Goal: Information Seeking & Learning: Check status

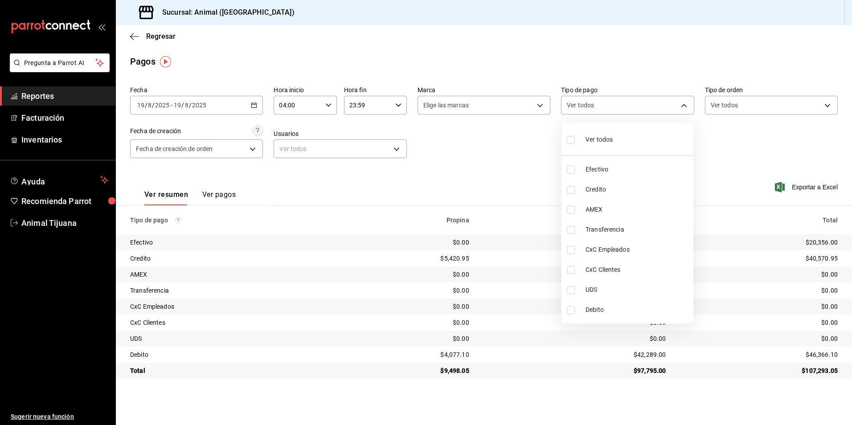
drag, startPoint x: 151, startPoint y: 39, endPoint x: 171, endPoint y: 30, distance: 21.7
click at [151, 39] on div at bounding box center [426, 212] width 852 height 425
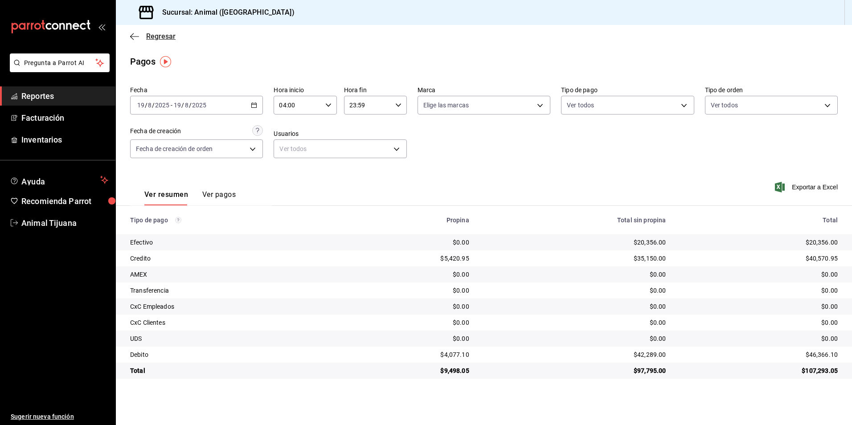
click at [152, 37] on span "Regresar" at bounding box center [160, 36] width 29 height 8
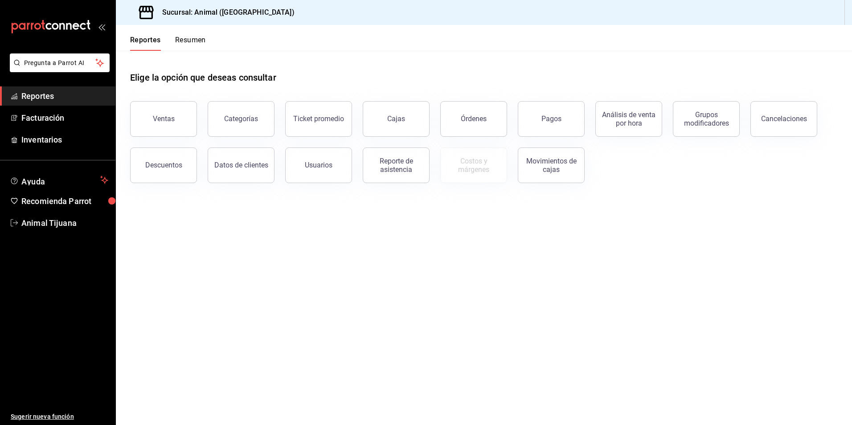
click at [202, 37] on button "Resumen" at bounding box center [190, 43] width 31 height 15
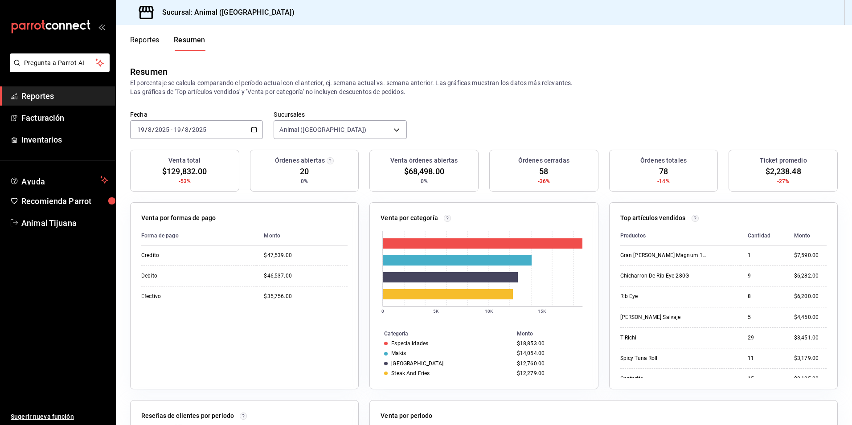
click at [143, 29] on div "Reportes Resumen" at bounding box center [161, 38] width 90 height 26
click at [143, 35] on div "Reportes Resumen" at bounding box center [161, 38] width 90 height 26
click at [142, 45] on button "Reportes" at bounding box center [144, 43] width 29 height 15
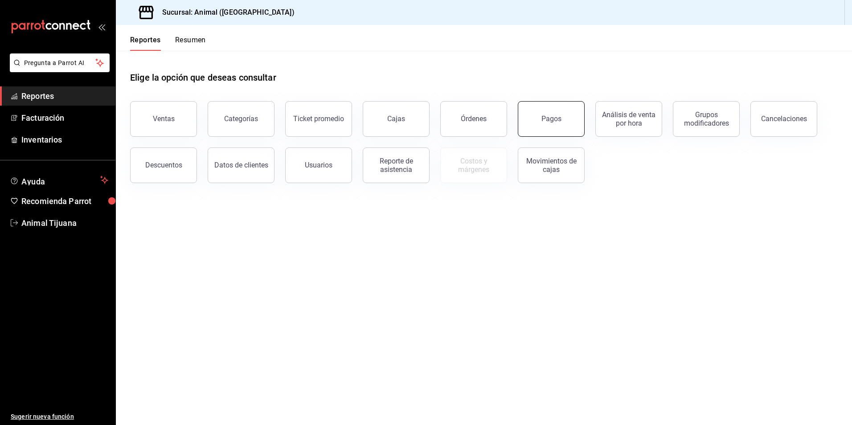
click at [552, 115] on div "Pagos" at bounding box center [551, 118] width 20 height 8
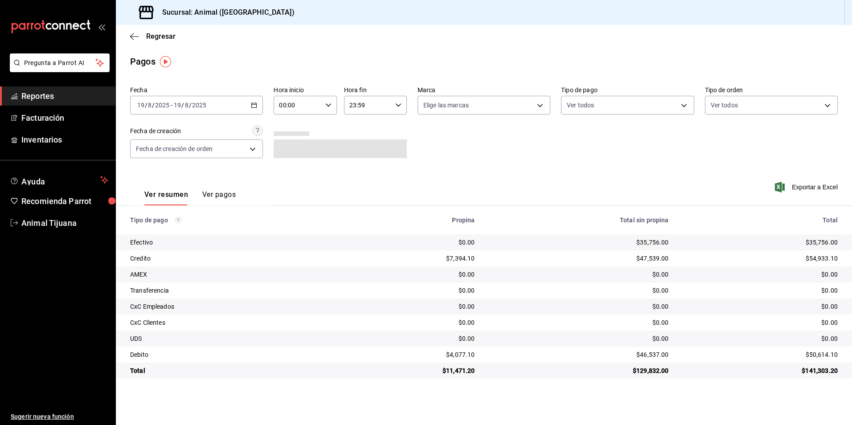
click at [254, 103] on \(Stroke\) "button" at bounding box center [253, 105] width 5 height 5
click at [148, 127] on li "Hoy" at bounding box center [172, 132] width 83 height 20
click at [333, 107] on div "00:00 Hora inicio" at bounding box center [305, 105] width 63 height 19
click at [287, 168] on span "04" at bounding box center [289, 168] width 17 height 7
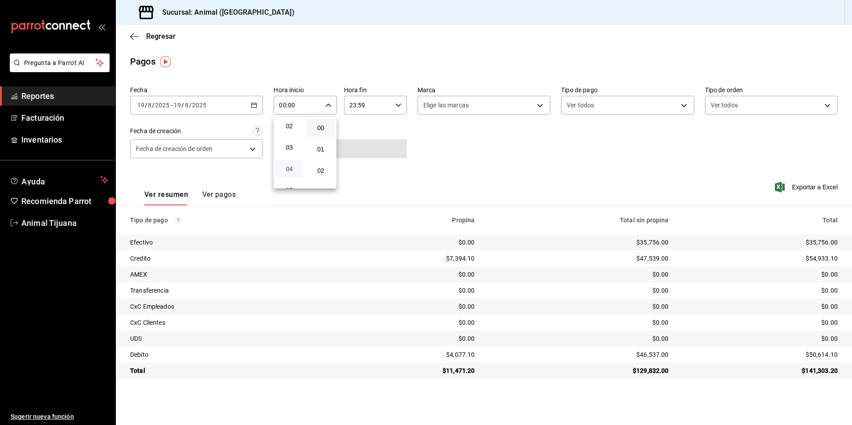
type input "04:00"
click at [493, 163] on div at bounding box center [426, 212] width 852 height 425
click at [614, 97] on body "Pregunta a Parrot AI Reportes Facturación Inventarios Ayuda Recomienda Parrot A…" at bounding box center [426, 212] width 852 height 425
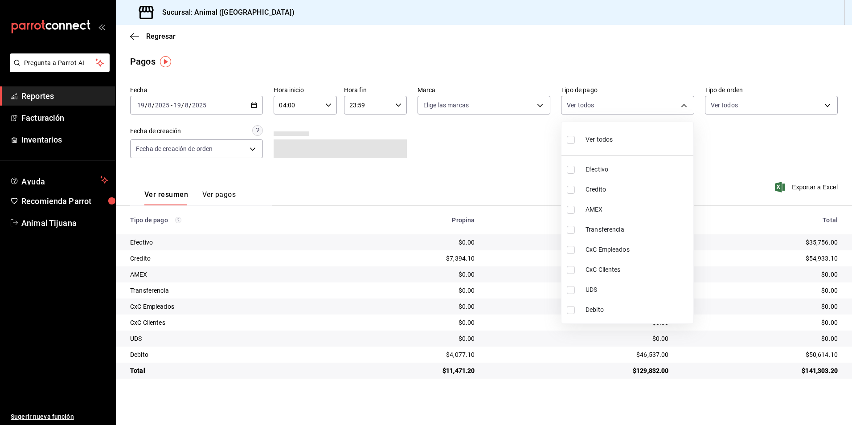
click at [604, 132] on div "Ver todos" at bounding box center [590, 138] width 46 height 19
type input "b84c62b8-b02c-4970-ab2e-e166616419f2,235ce608-f464-428a-9a71-314f665367d1,53567…"
checkbox input "true"
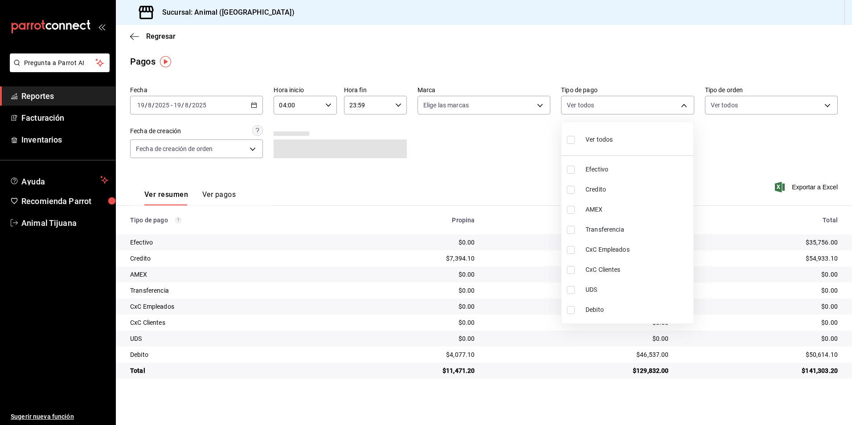
checkbox input "true"
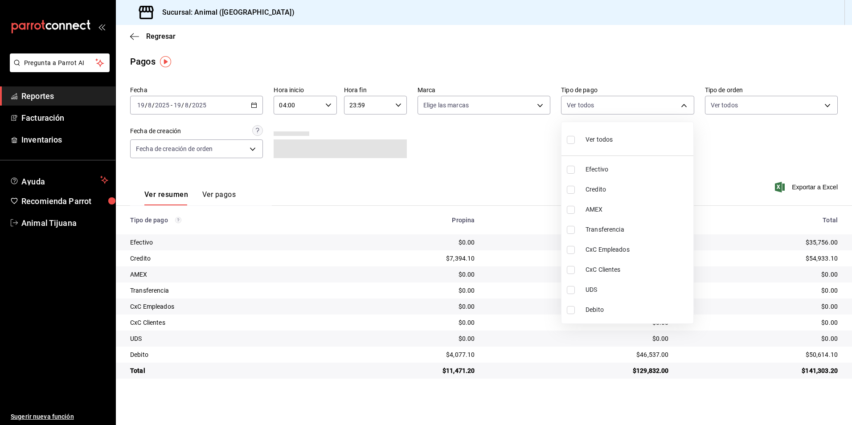
checkbox input "true"
click at [604, 138] on span "Ver todos" at bounding box center [598, 139] width 27 height 9
checkbox input "false"
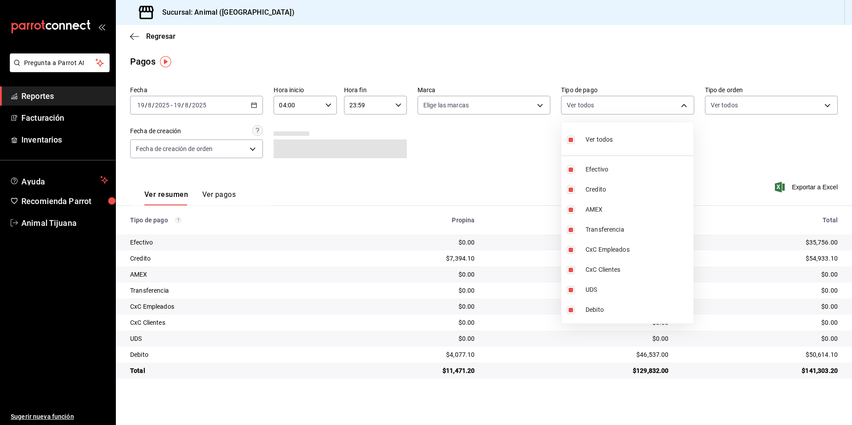
checkbox input "false"
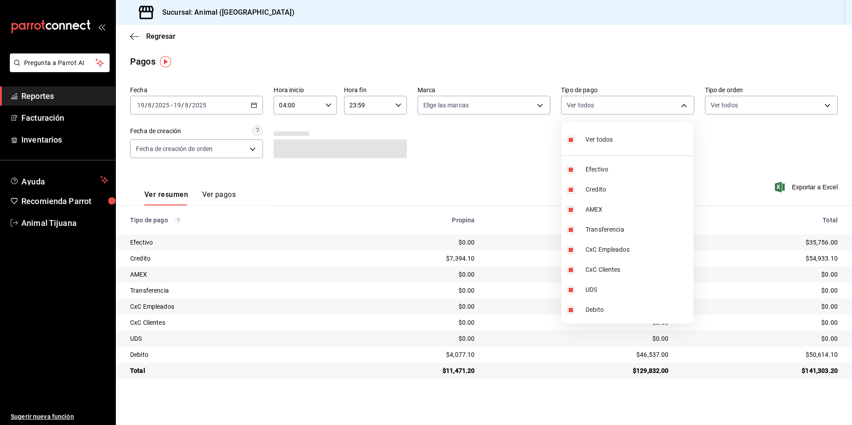
checkbox input "false"
click at [469, 156] on div at bounding box center [426, 212] width 852 height 425
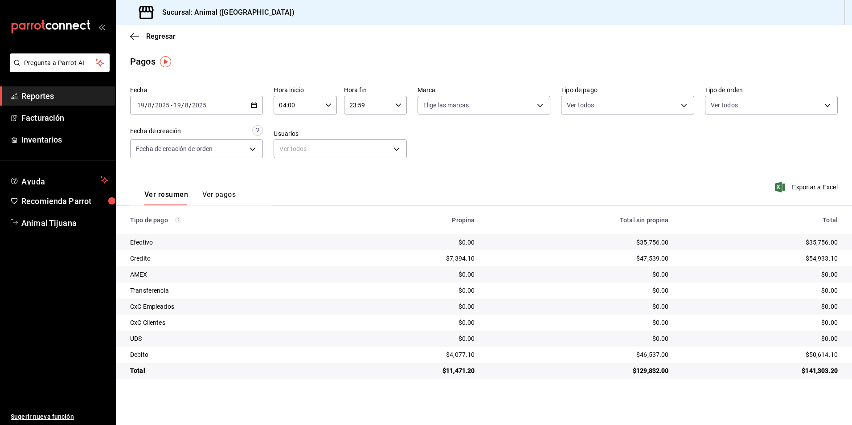
click at [568, 166] on div "Fecha [DATE] [DATE] - [DATE] [DATE] Hora inicio 04:00 Hora inicio Hora fin 23:5…" at bounding box center [483, 125] width 707 height 86
click at [608, 106] on body "Pregunta a Parrot AI Reportes Facturación Inventarios Ayuda Recomienda Parrot A…" at bounding box center [426, 212] width 852 height 425
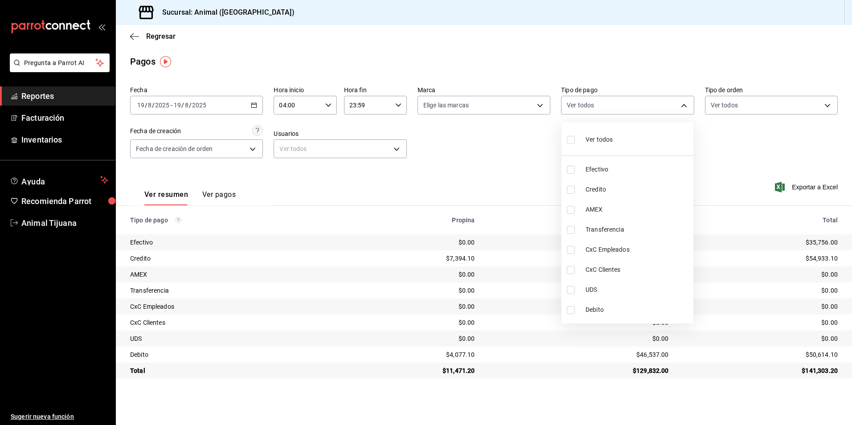
click at [601, 135] on span "Ver todos" at bounding box center [598, 139] width 27 height 9
type input "b84c62b8-b02c-4970-ab2e-e166616419f2,235ce608-f464-428a-9a71-314f665367d1,53567…"
checkbox input "true"
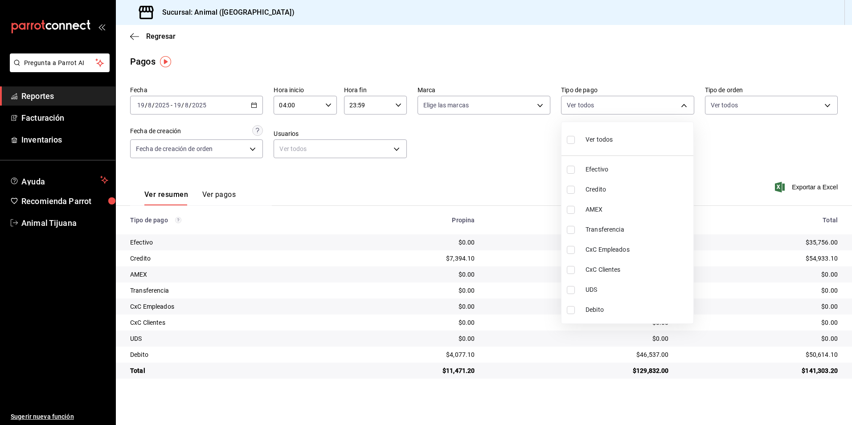
checkbox input "true"
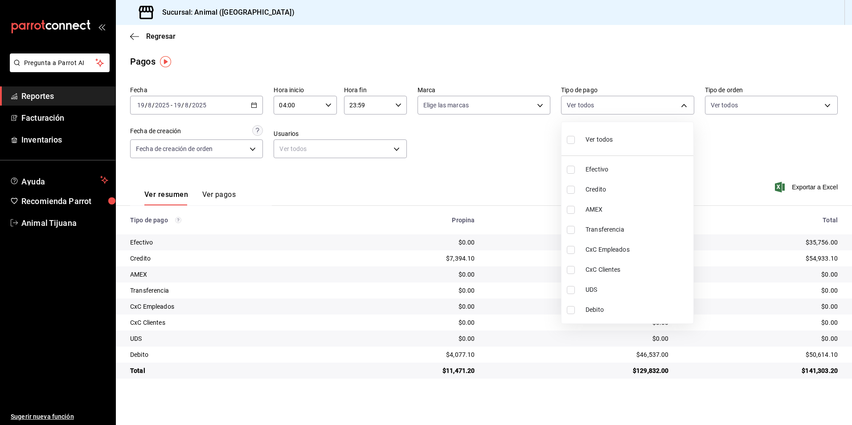
checkbox input "true"
click at [601, 135] on span "Ver todos" at bounding box center [598, 139] width 27 height 9
checkbox input "false"
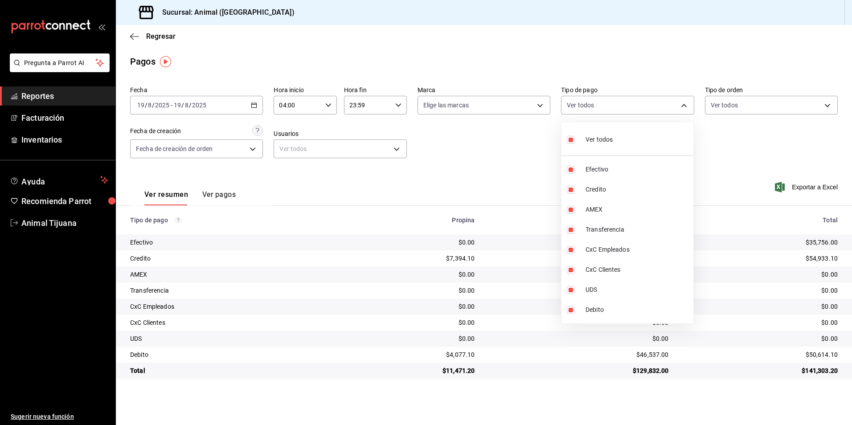
checkbox input "false"
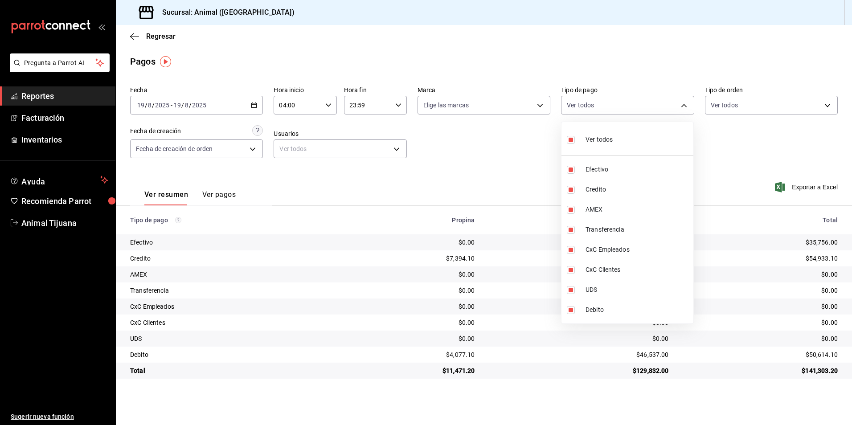
checkbox input "false"
click at [494, 188] on div at bounding box center [426, 212] width 852 height 425
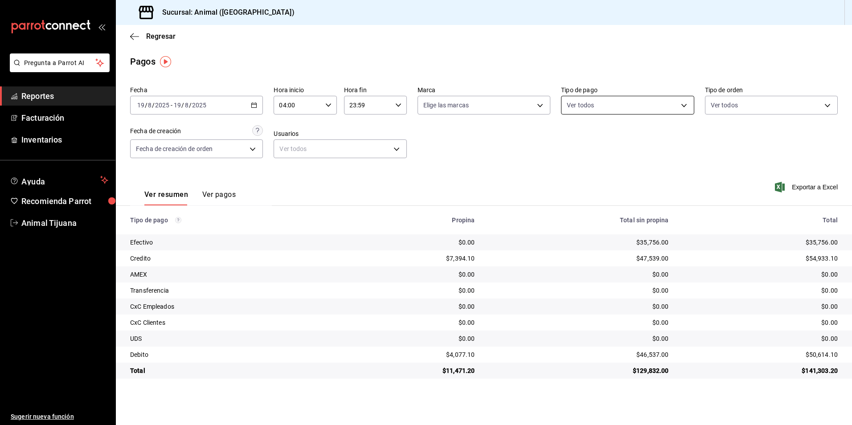
click at [645, 99] on body "Pregunta a Parrot AI Reportes Facturación Inventarios Ayuda Recomienda Parrot A…" at bounding box center [426, 212] width 852 height 425
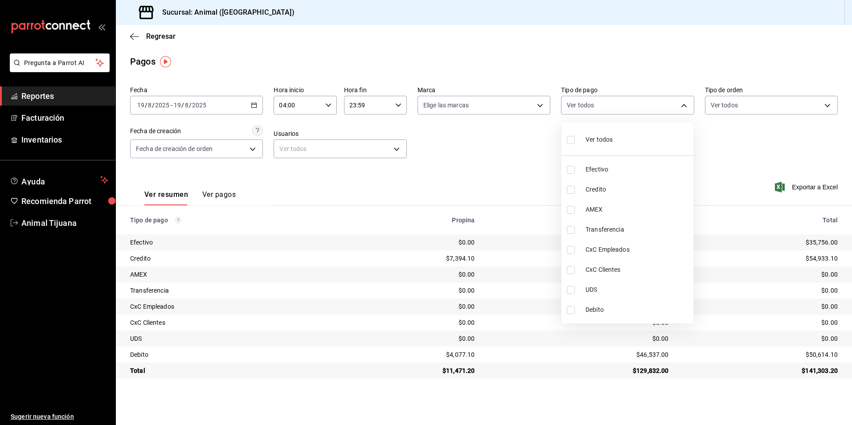
click at [619, 186] on span "Credito" at bounding box center [637, 189] width 104 height 9
type input "235ce608-f464-428a-9a71-314f665367d1"
checkbox input "true"
click at [601, 307] on span "Debito" at bounding box center [637, 309] width 104 height 9
type input "235ce608-f464-428a-9a71-314f665367d1,c7b29183-a811-4137-9cfa-21a61cd2bc4a"
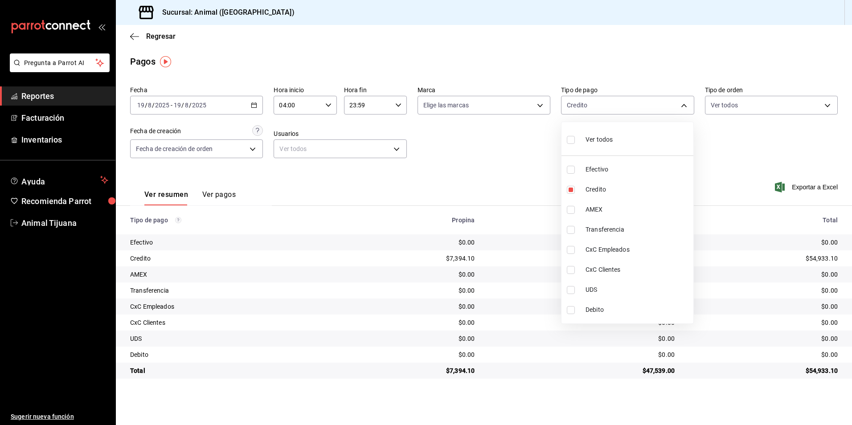
checkbox input "true"
click at [613, 139] on li "Ver todos" at bounding box center [627, 139] width 132 height 26
type input "b84c62b8-b02c-4970-ab2e-e166616419f2,235ce608-f464-428a-9a71-314f665367d1,53567…"
checkbox input "true"
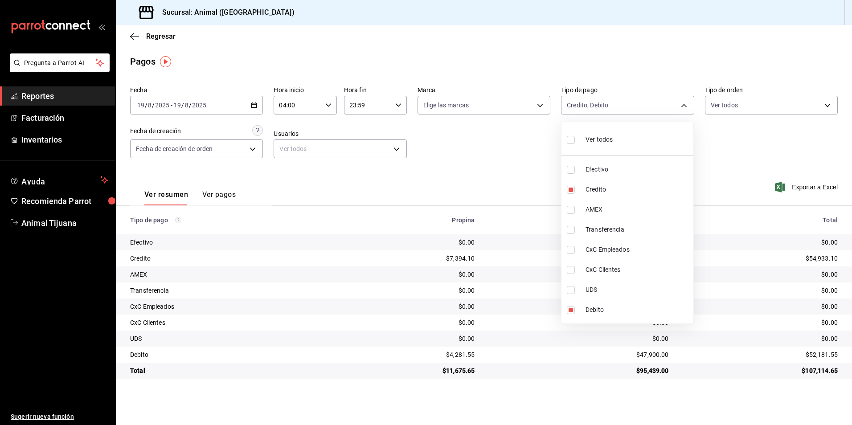
checkbox input "true"
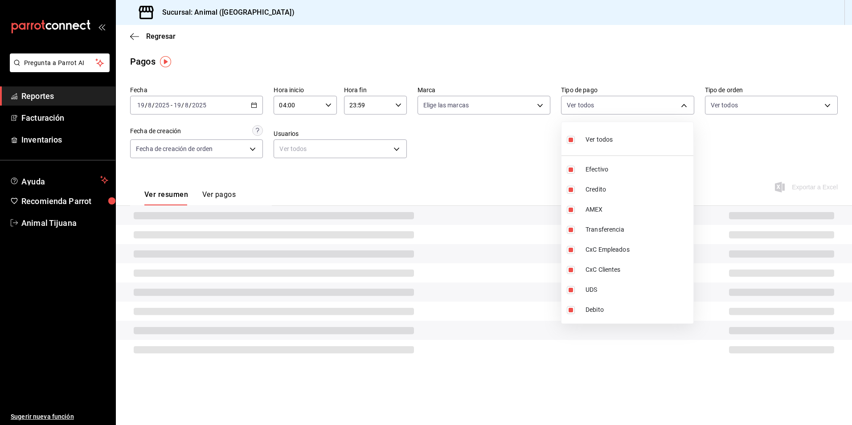
click at [613, 139] on li "Ver todos" at bounding box center [627, 139] width 132 height 26
checkbox input "false"
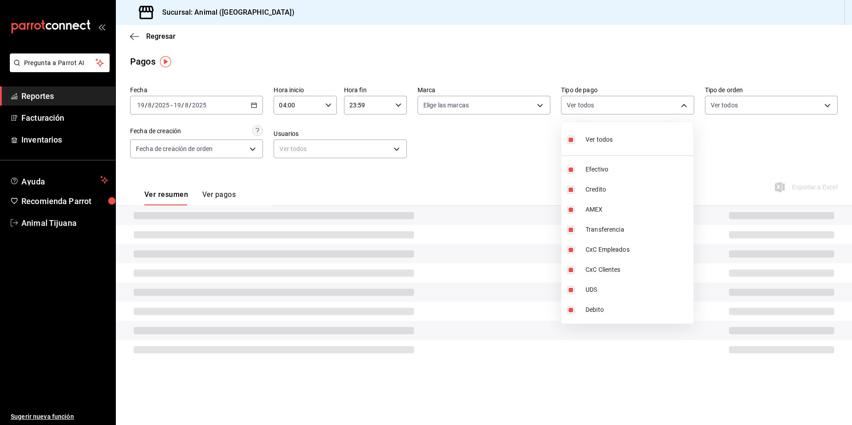
checkbox input "false"
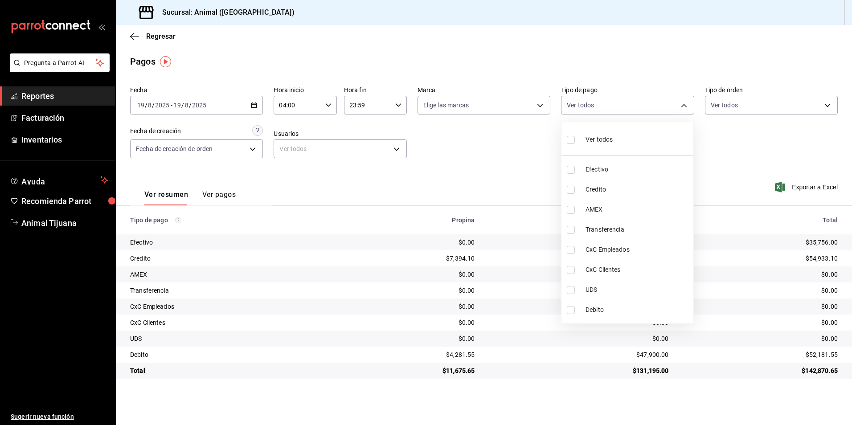
click at [566, 141] on li "Ver todos" at bounding box center [627, 139] width 132 height 26
type input "b84c62b8-b02c-4970-ab2e-e166616419f2,235ce608-f464-428a-9a71-314f665367d1,53567…"
checkbox input "true"
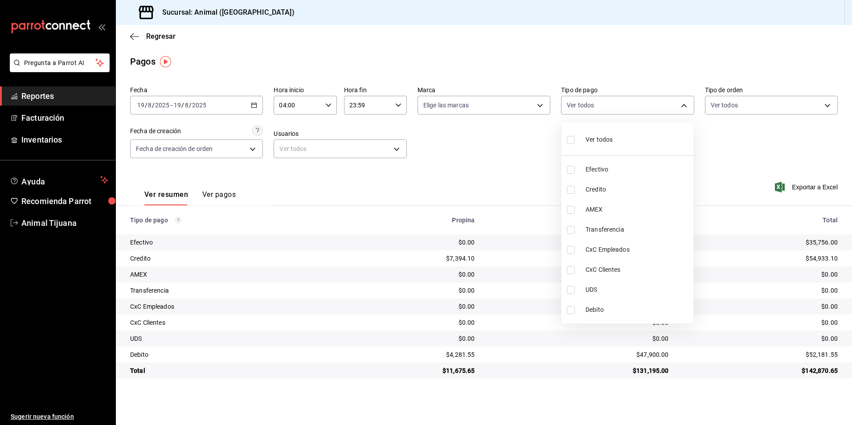
checkbox input "true"
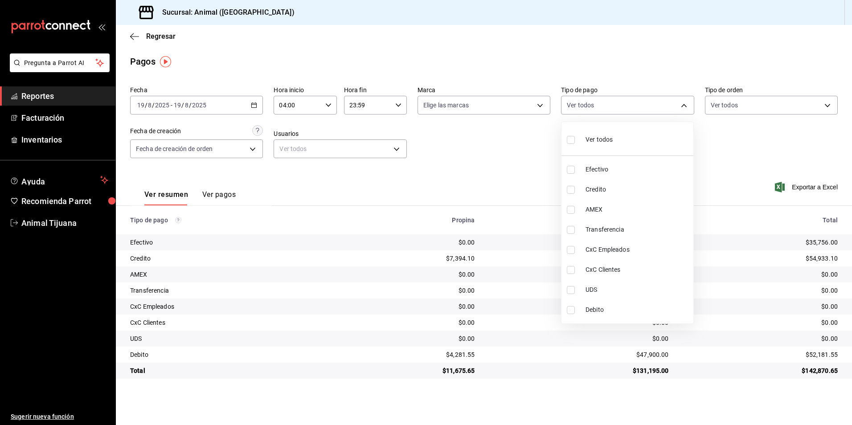
checkbox input "true"
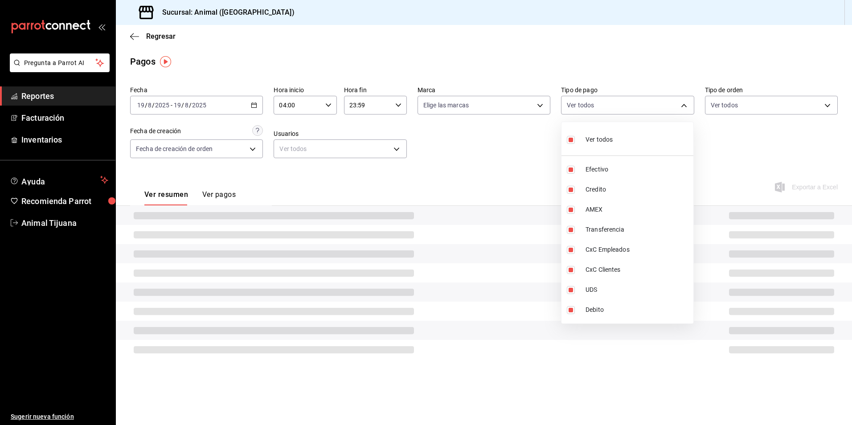
click at [566, 141] on li "Ver todos" at bounding box center [627, 139] width 132 height 26
checkbox input "false"
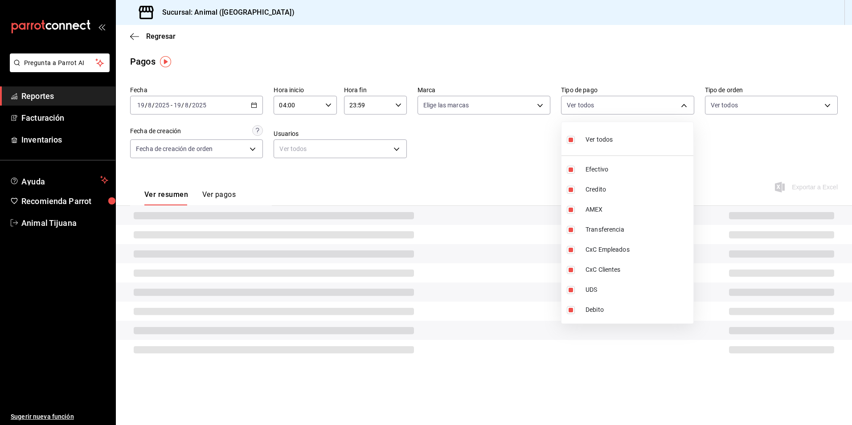
checkbox input "false"
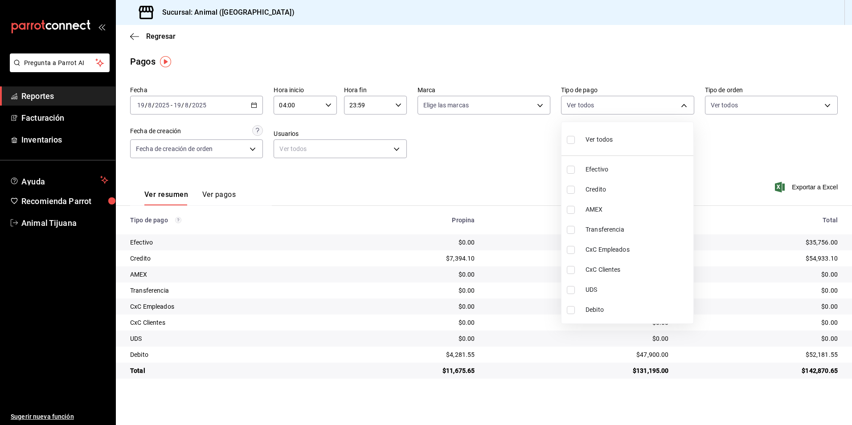
click at [608, 140] on span "Ver todos" at bounding box center [598, 139] width 27 height 9
type input "b84c62b8-b02c-4970-ab2e-e166616419f2,235ce608-f464-428a-9a71-314f665367d1,53567…"
checkbox input "true"
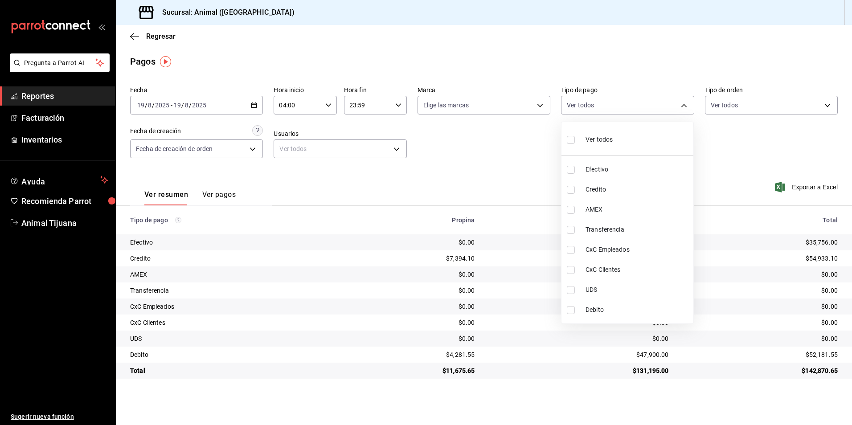
checkbox input "true"
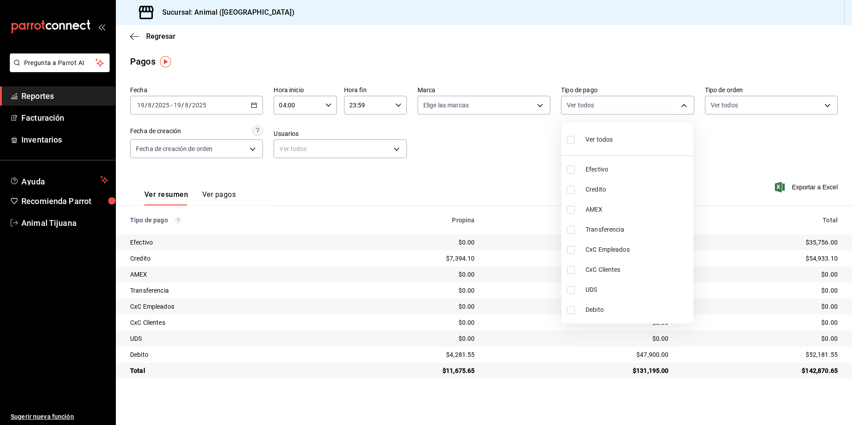
checkbox input "true"
click at [608, 140] on span "Ver todos" at bounding box center [598, 139] width 27 height 9
checkbox input "false"
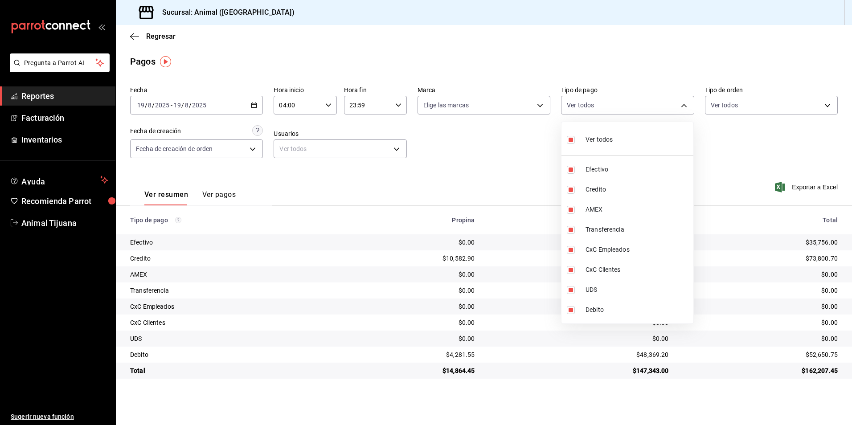
checkbox input "false"
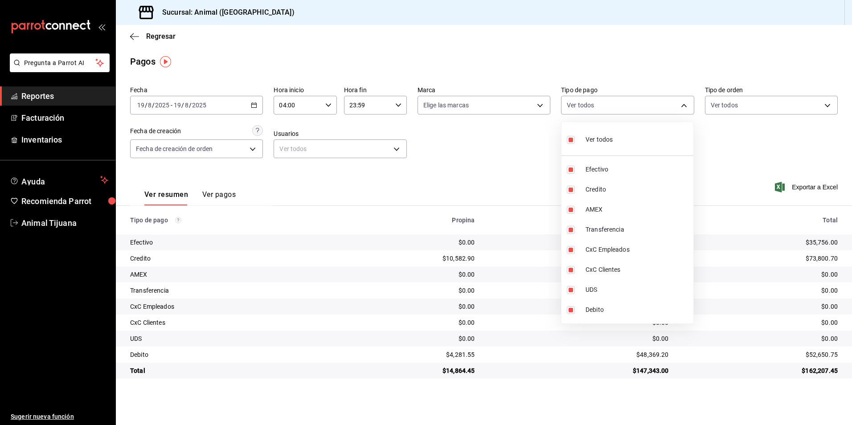
checkbox input "false"
click at [596, 193] on span "Credito" at bounding box center [637, 189] width 104 height 9
type input "235ce608-f464-428a-9a71-314f665367d1"
checkbox input "true"
click at [600, 307] on span "Debito" at bounding box center [637, 309] width 104 height 9
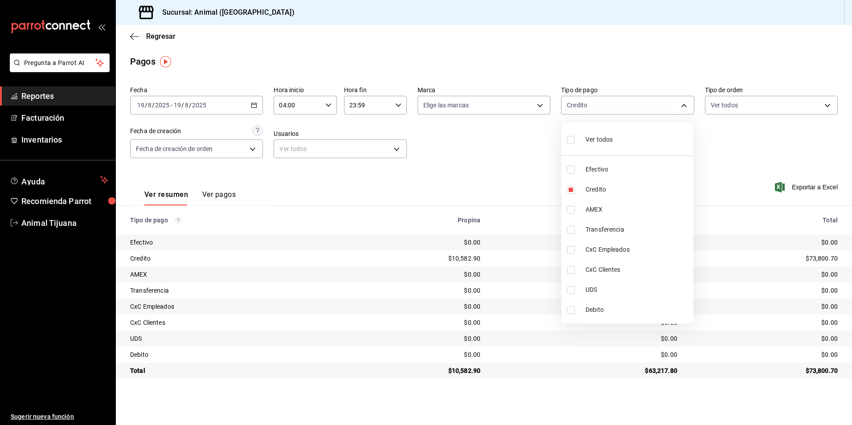
type input "235ce608-f464-428a-9a71-314f665367d1,c7b29183-a811-4137-9cfa-21a61cd2bc4a"
checkbox input "true"
click at [601, 135] on span "Ver todos" at bounding box center [598, 139] width 27 height 9
type input "b84c62b8-b02c-4970-ab2e-e166616419f2,235ce608-f464-428a-9a71-314f665367d1,53567…"
checkbox input "true"
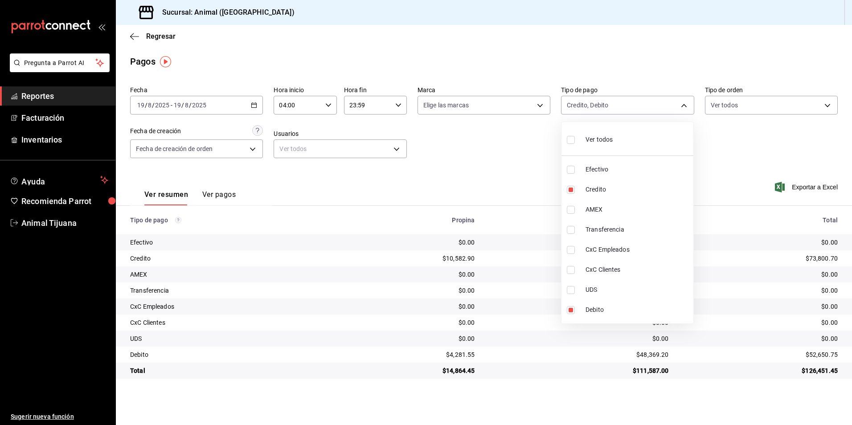
checkbox input "true"
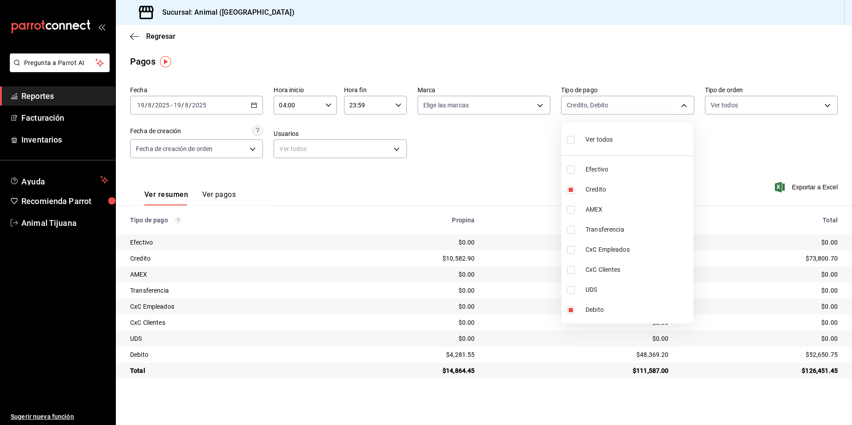
checkbox input "true"
click at [601, 135] on span "Ver todos" at bounding box center [598, 139] width 27 height 9
checkbox input "false"
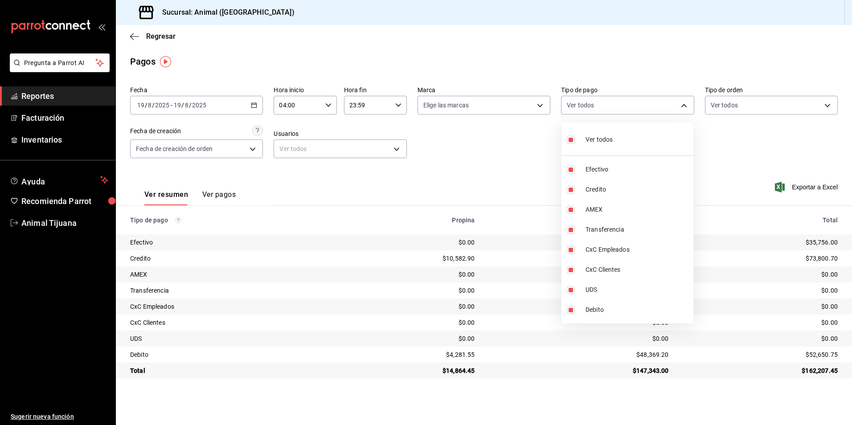
checkbox input "false"
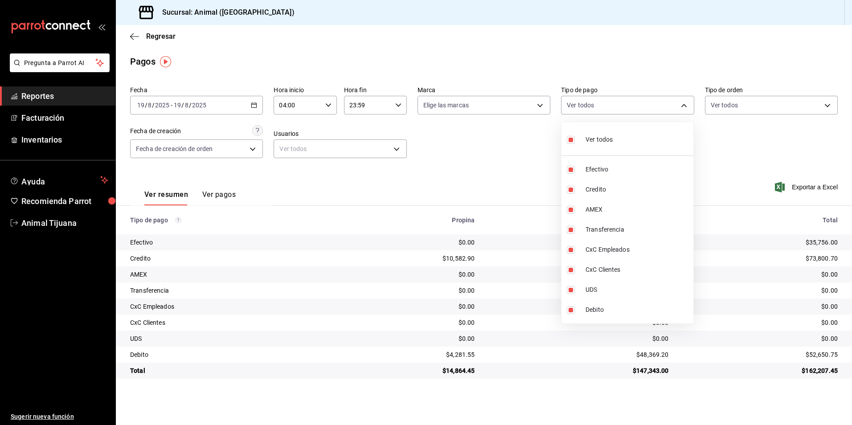
checkbox input "false"
click at [637, 190] on span "Credito" at bounding box center [637, 189] width 104 height 9
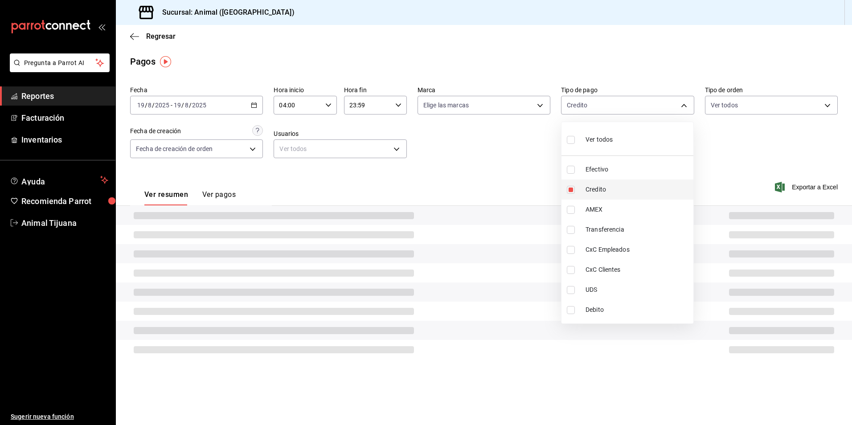
type input "235ce608-f464-428a-9a71-314f665367d1"
checkbox input "true"
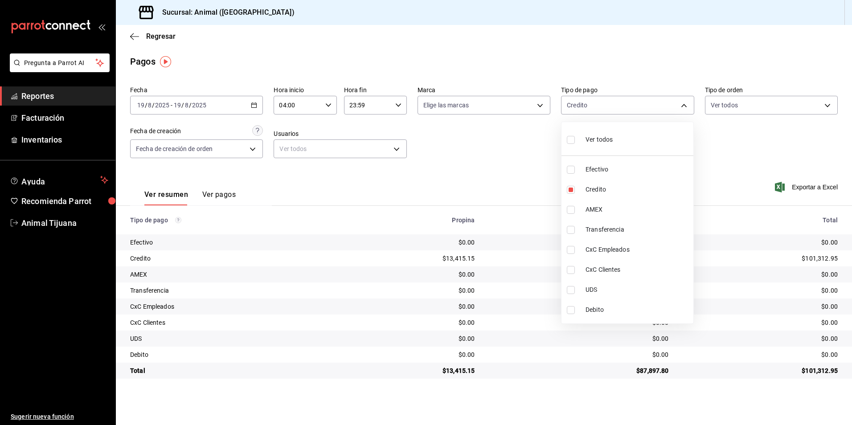
click at [618, 311] on span "Debito" at bounding box center [637, 309] width 104 height 9
type input "235ce608-f464-428a-9a71-314f665367d1,c7b29183-a811-4137-9cfa-21a61cd2bc4a"
checkbox input "true"
click at [596, 139] on span "Ver todos" at bounding box center [598, 139] width 27 height 9
type input "b84c62b8-b02c-4970-ab2e-e166616419f2,235ce608-f464-428a-9a71-314f665367d1,53567…"
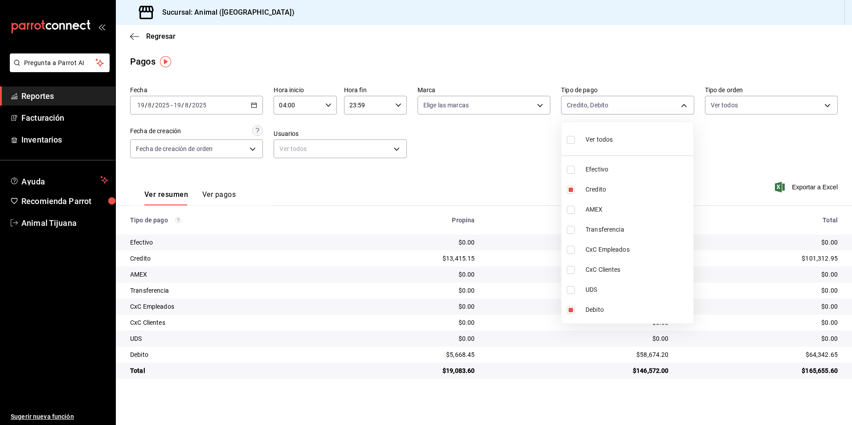
checkbox input "true"
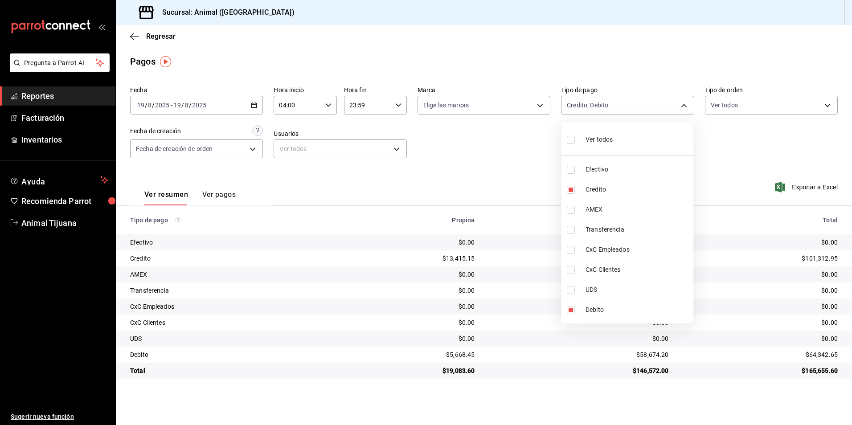
checkbox input "true"
click at [596, 139] on span "Ver todos" at bounding box center [598, 139] width 27 height 9
checkbox input "false"
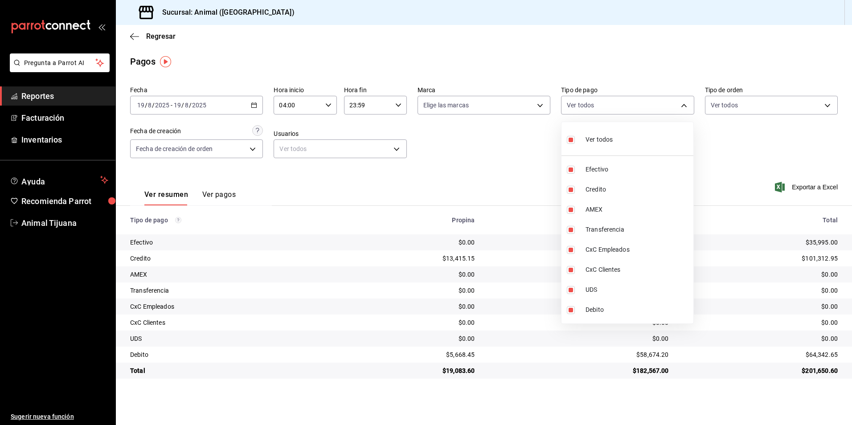
checkbox input "false"
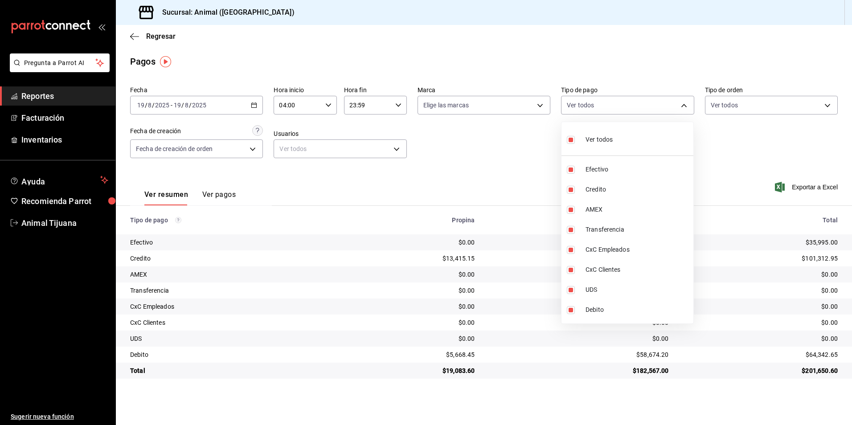
checkbox input "false"
click at [596, 187] on span "Credito" at bounding box center [637, 189] width 104 height 9
type input "235ce608-f464-428a-9a71-314f665367d1"
checkbox input "true"
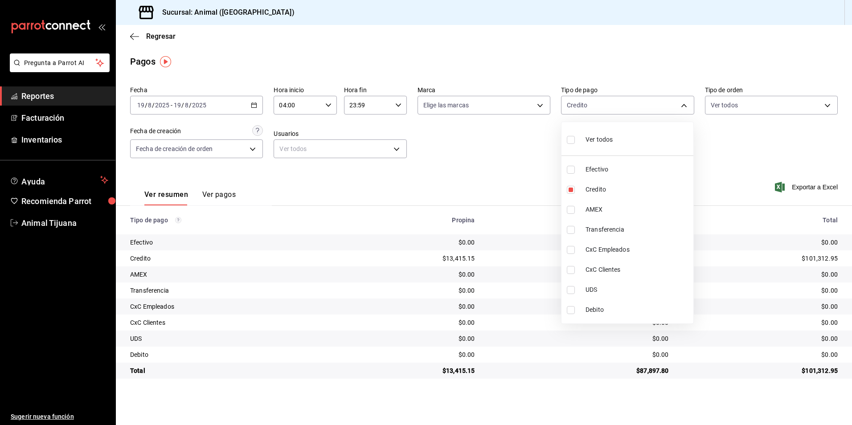
click at [612, 312] on span "Debito" at bounding box center [637, 309] width 104 height 9
type input "235ce608-f464-428a-9a71-314f665367d1,c7b29183-a811-4137-9cfa-21a61cd2bc4a"
checkbox input "true"
click at [606, 142] on span "Ver todos" at bounding box center [598, 139] width 27 height 9
type input "b84c62b8-b02c-4970-ab2e-e166616419f2,235ce608-f464-428a-9a71-314f665367d1,53567…"
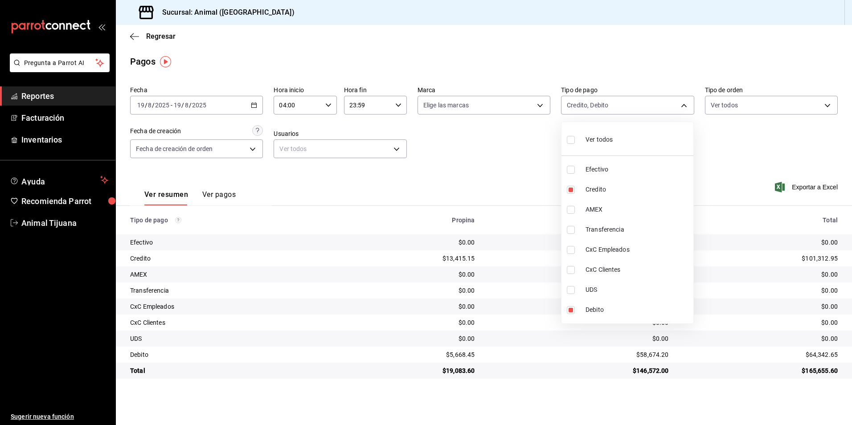
checkbox input "true"
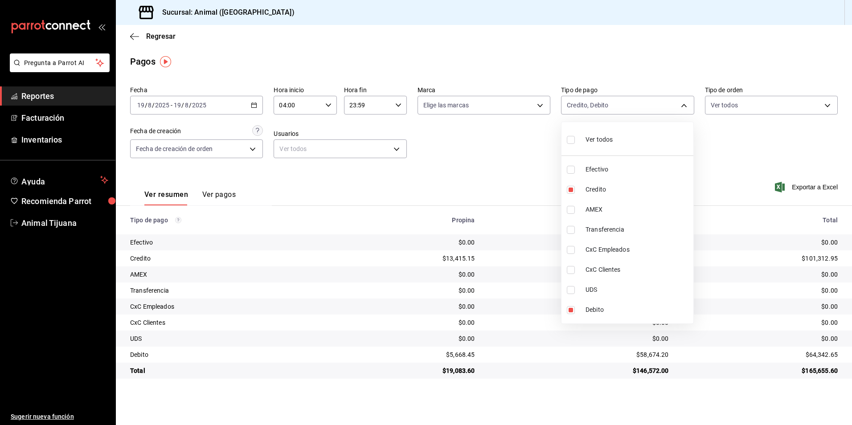
checkbox input "true"
click at [606, 142] on span "Ver todos" at bounding box center [598, 139] width 27 height 9
checkbox input "false"
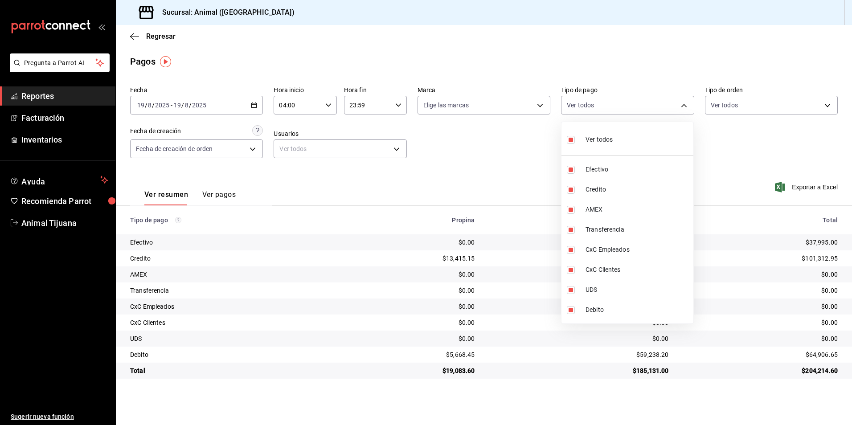
checkbox input "false"
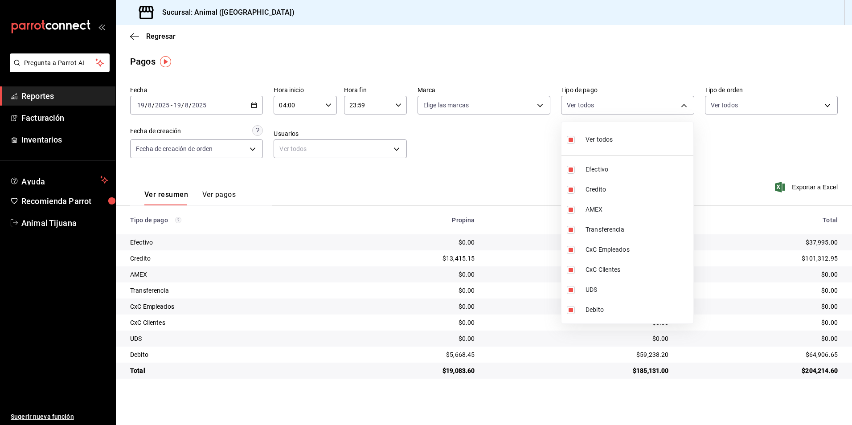
checkbox input "false"
click at [601, 191] on span "Credito" at bounding box center [637, 189] width 104 height 9
type input "235ce608-f464-428a-9a71-314f665367d1"
checkbox input "true"
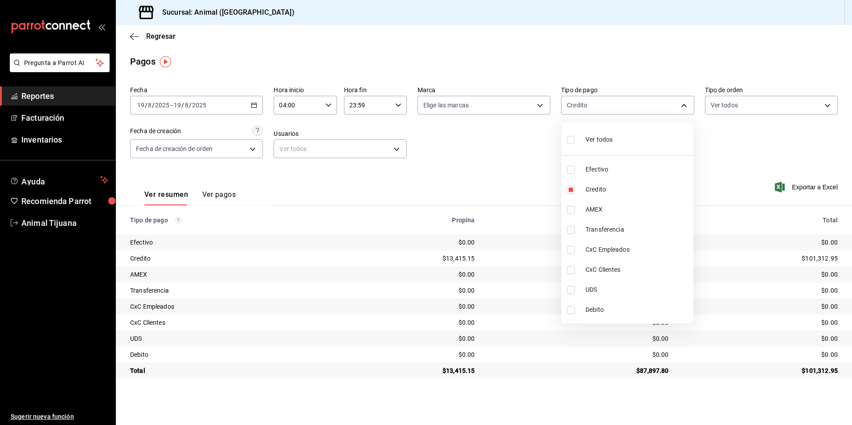
click at [602, 305] on span "Debito" at bounding box center [637, 309] width 104 height 9
type input "235ce608-f464-428a-9a71-314f665367d1,c7b29183-a811-4137-9cfa-21a61cd2bc4a"
checkbox input "true"
click at [253, 100] on div at bounding box center [426, 212] width 852 height 425
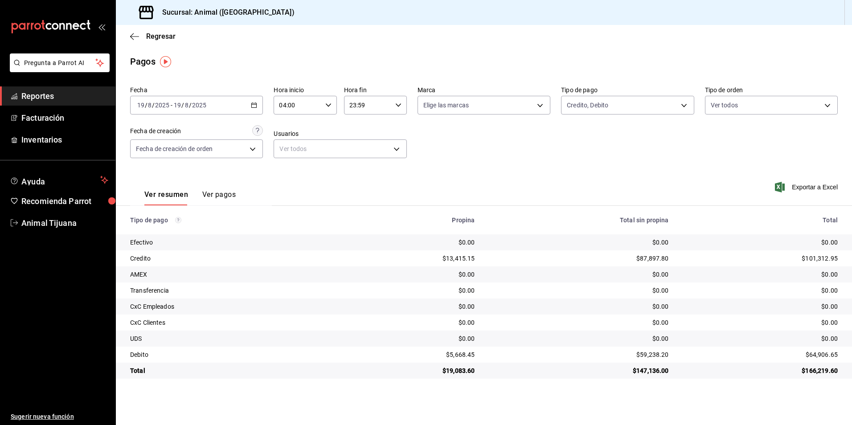
click at [252, 103] on \(Stroke\) "button" at bounding box center [253, 105] width 5 height 5
click at [179, 131] on span "Hoy" at bounding box center [172, 131] width 69 height 9
click at [333, 107] on div "00:00 Hora inicio" at bounding box center [305, 105] width 63 height 19
click at [293, 171] on span "04" at bounding box center [289, 168] width 17 height 7
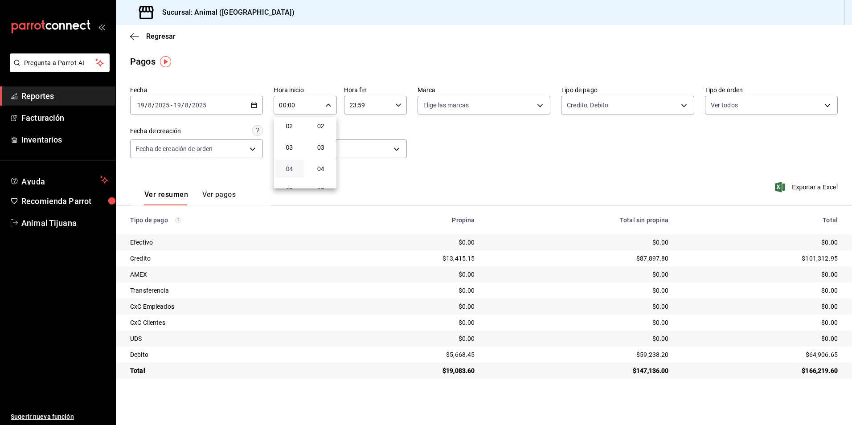
type input "04:00"
click at [443, 159] on div at bounding box center [426, 212] width 852 height 425
click at [575, 99] on body "Pregunta a Parrot AI Reportes Facturación Inventarios Ayuda Recomienda Parrot A…" at bounding box center [426, 212] width 852 height 425
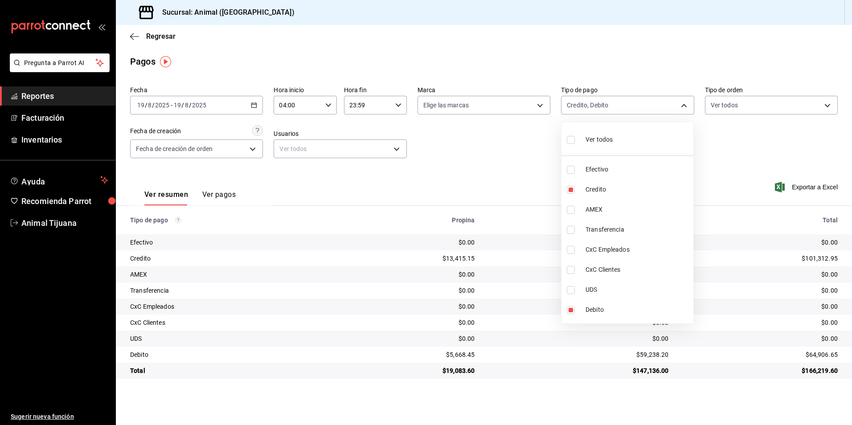
click at [588, 143] on span "Ver todos" at bounding box center [598, 139] width 27 height 9
type input "b84c62b8-b02c-4970-ab2e-e166616419f2,235ce608-f464-428a-9a71-314f665367d1,53567…"
checkbox input "true"
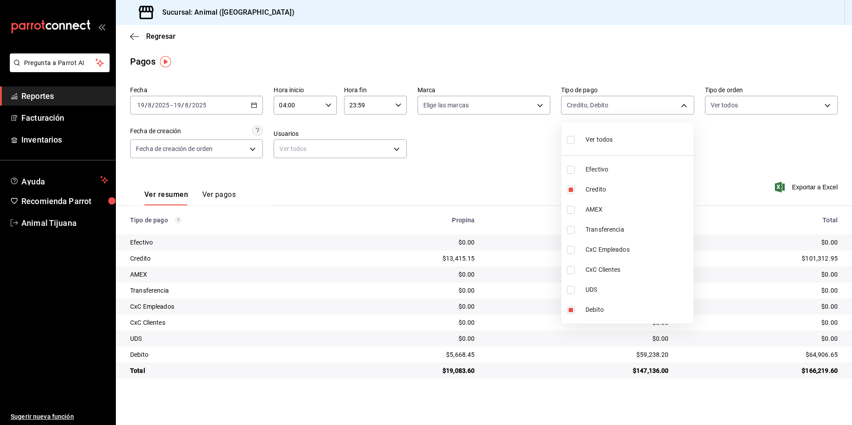
checkbox input "true"
click at [588, 143] on span "Ver todos" at bounding box center [598, 139] width 27 height 9
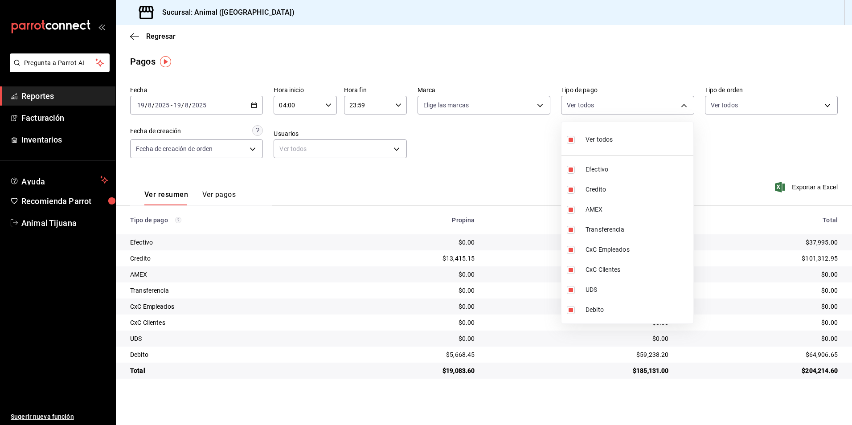
checkbox input "false"
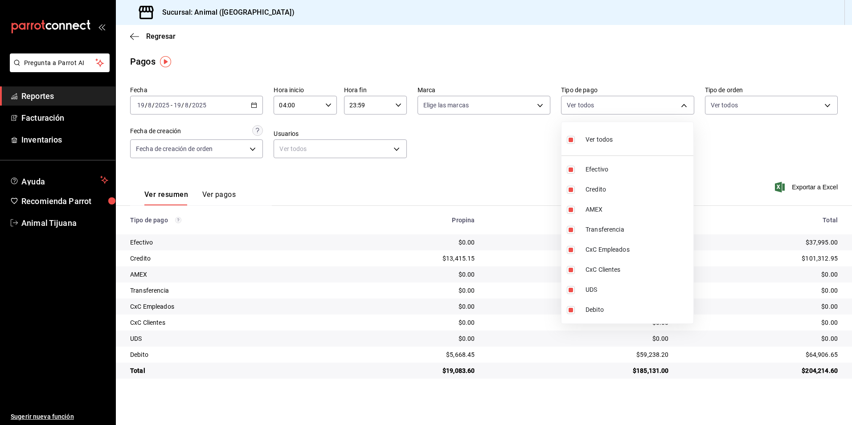
checkbox input "false"
click at [593, 191] on span "Credito" at bounding box center [637, 189] width 104 height 9
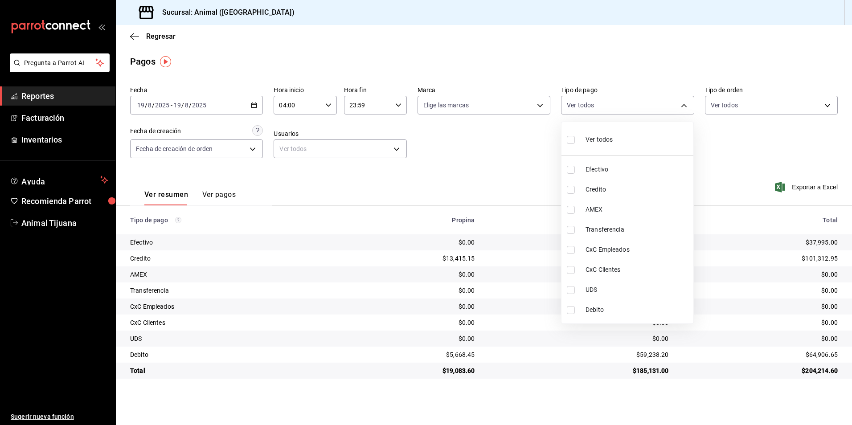
type input "235ce608-f464-428a-9a71-314f665367d1"
checkbox input "true"
click at [611, 309] on span "Debito" at bounding box center [637, 309] width 104 height 9
type input "235ce608-f464-428a-9a71-314f665367d1,c7b29183-a811-4137-9cfa-21a61cd2bc4a"
checkbox input "true"
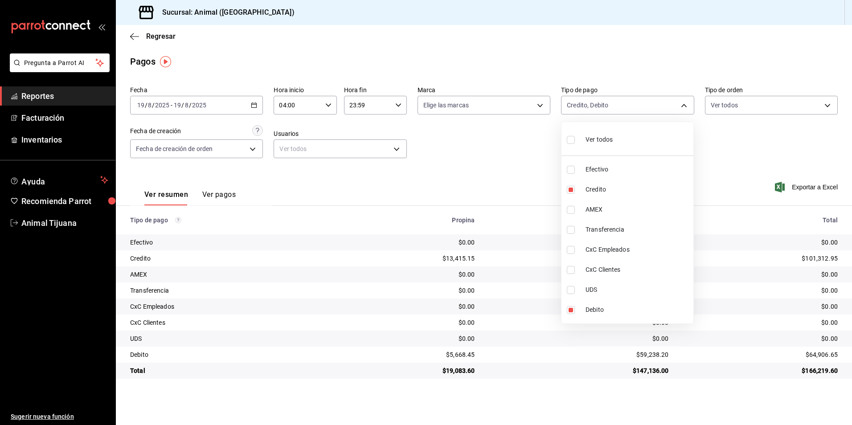
click at [594, 142] on span "Ver todos" at bounding box center [598, 139] width 27 height 9
type input "b84c62b8-b02c-4970-ab2e-e166616419f2,235ce608-f464-428a-9a71-314f665367d1,53567…"
checkbox input "true"
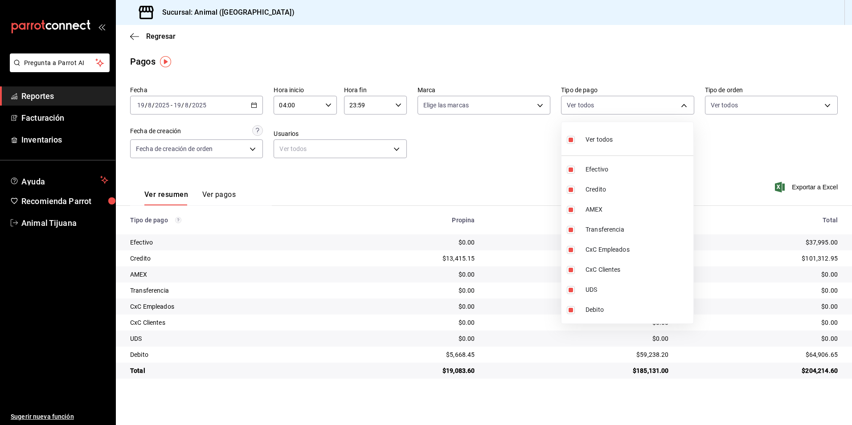
click at [594, 142] on span "Ver todos" at bounding box center [598, 139] width 27 height 9
click at [253, 103] on div at bounding box center [426, 212] width 852 height 425
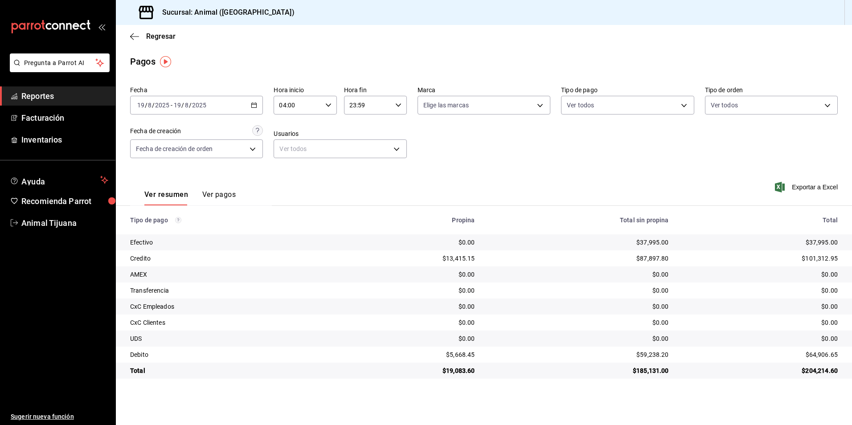
click at [253, 103] on \(Stroke\) "button" at bounding box center [253, 105] width 5 height 5
click at [182, 148] on span "Ayer" at bounding box center [172, 151] width 69 height 9
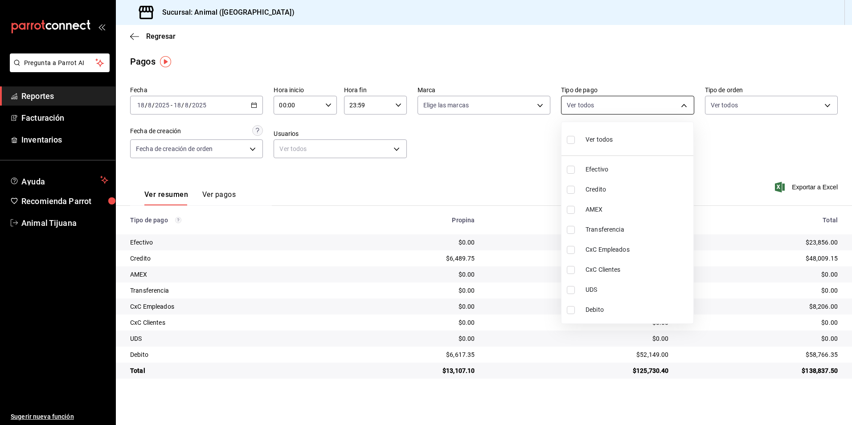
click at [608, 109] on body "Pregunta a Parrot AI Reportes Facturación Inventarios Ayuda Recomienda Parrot A…" at bounding box center [426, 212] width 852 height 425
click at [598, 139] on span "Ver todos" at bounding box center [598, 139] width 27 height 9
click at [598, 187] on span "Credito" at bounding box center [637, 189] width 104 height 9
click at [603, 307] on span "Debito" at bounding box center [637, 309] width 104 height 9
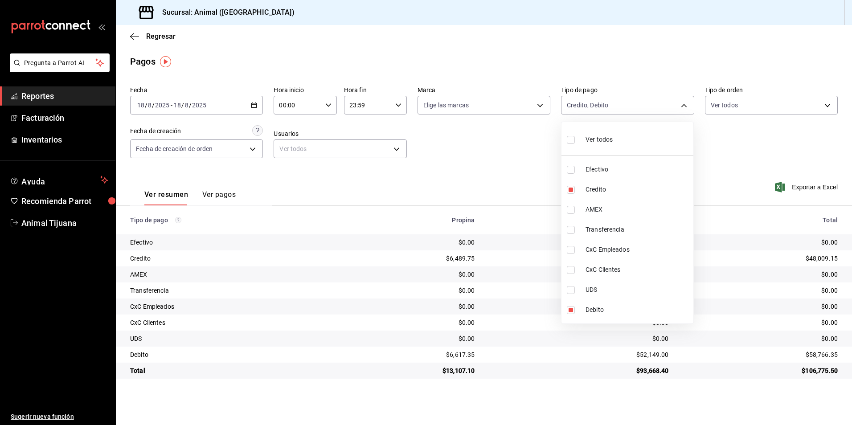
click at [324, 106] on div at bounding box center [426, 212] width 852 height 425
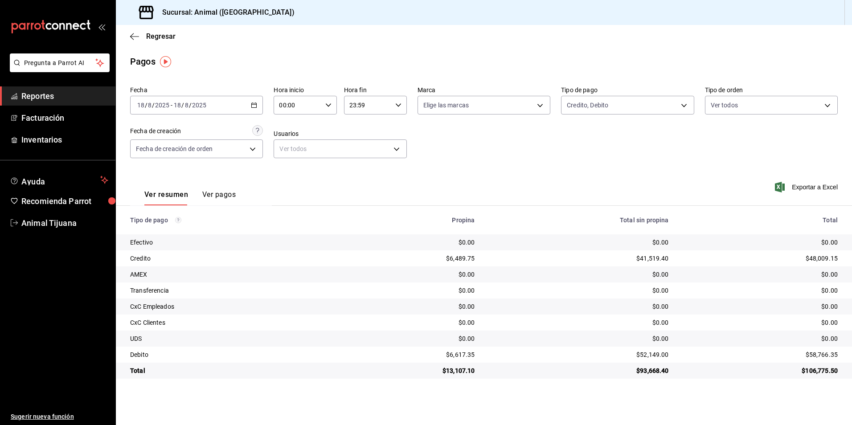
click at [324, 106] on div "00:00 Hora inicio" at bounding box center [305, 105] width 63 height 19
click at [286, 169] on span "04" at bounding box center [289, 168] width 17 height 7
click at [250, 108] on div at bounding box center [426, 212] width 852 height 425
click at [257, 106] on \(Stroke\) "button" at bounding box center [253, 105] width 5 height 5
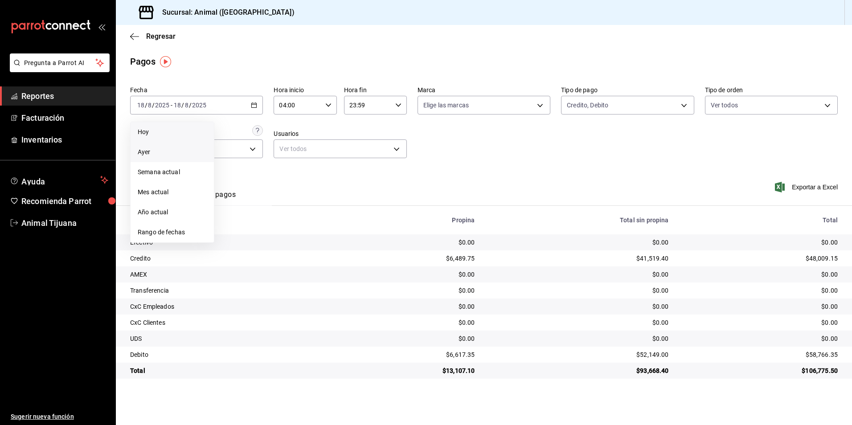
click at [176, 128] on span "Hoy" at bounding box center [172, 131] width 69 height 9
click at [334, 101] on div "00:00 Hora inicio" at bounding box center [305, 105] width 63 height 19
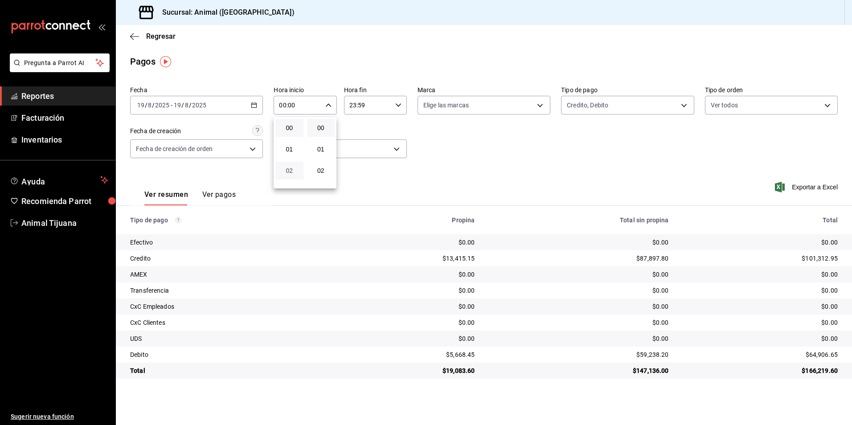
scroll to position [45, 0]
click at [288, 166] on span "04" at bounding box center [289, 168] width 17 height 7
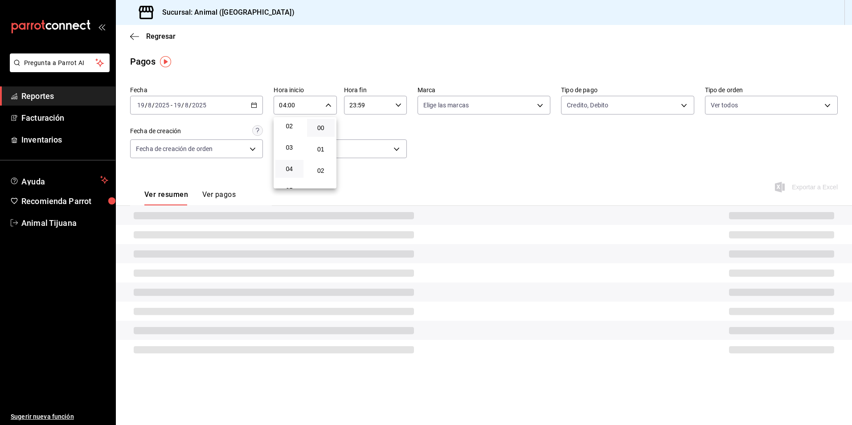
click at [584, 182] on div at bounding box center [426, 212] width 852 height 425
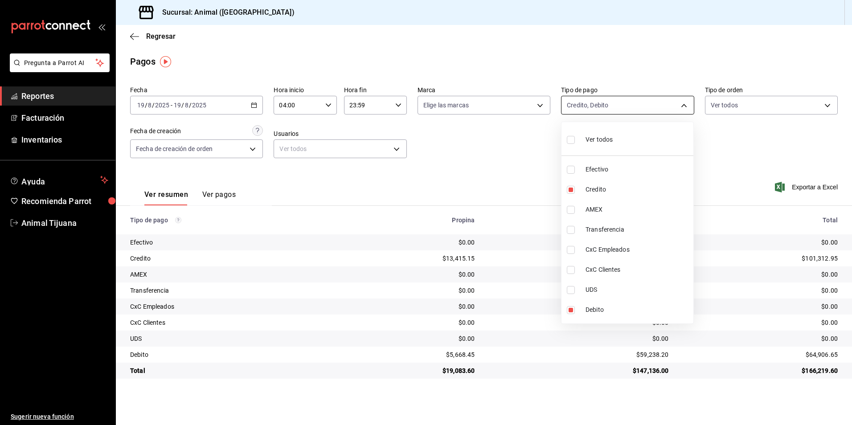
click at [644, 108] on body "Pregunta a Parrot AI Reportes Facturación Inventarios Ayuda Recomienda Parrot A…" at bounding box center [426, 212] width 852 height 425
click at [633, 184] on li "Credito" at bounding box center [627, 190] width 132 height 20
click at [633, 140] on li "Ver todos" at bounding box center [627, 139] width 132 height 26
click at [635, 184] on li "Credito" at bounding box center [627, 190] width 132 height 20
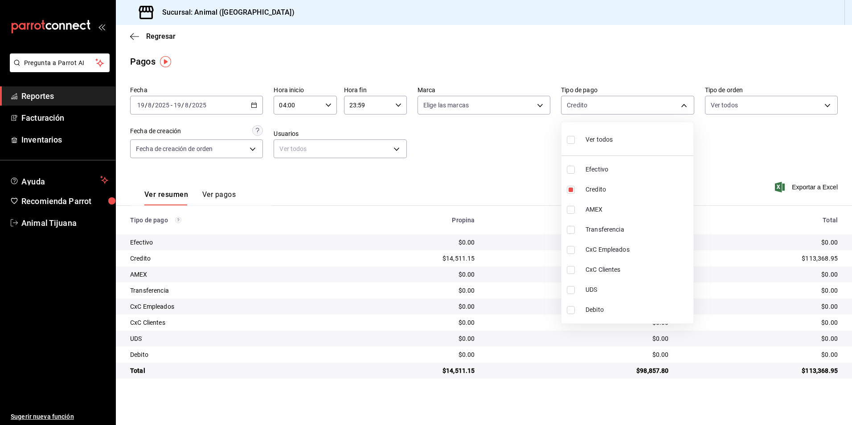
click at [633, 306] on span "Debito" at bounding box center [637, 309] width 104 height 9
click at [627, 144] on li "Ver todos" at bounding box center [627, 139] width 132 height 26
click at [606, 192] on span "Credito" at bounding box center [637, 189] width 104 height 9
click at [605, 305] on li "Debito" at bounding box center [627, 310] width 132 height 20
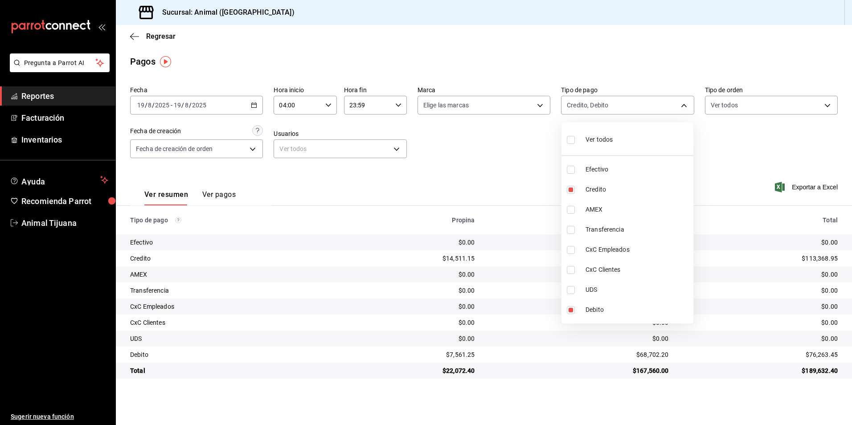
click at [629, 138] on li "Ver todos" at bounding box center [627, 139] width 132 height 26
click at [620, 190] on span "Credito" at bounding box center [637, 189] width 104 height 9
click at [612, 313] on span "Debito" at bounding box center [637, 309] width 104 height 9
click at [631, 140] on li "Ver todos" at bounding box center [627, 139] width 132 height 26
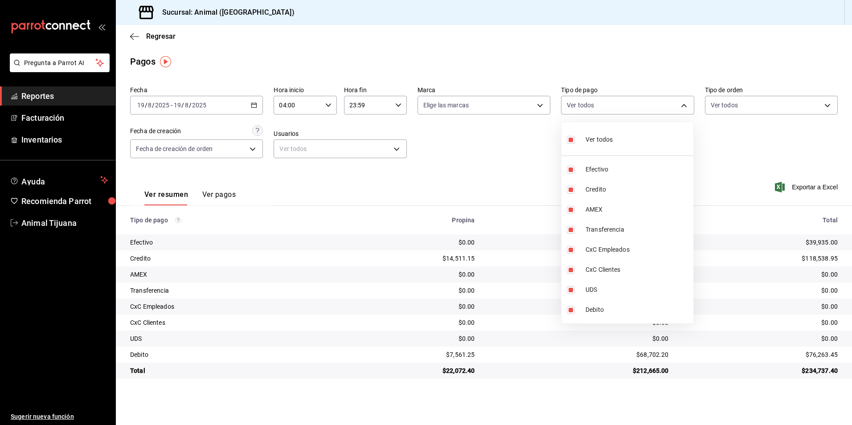
click at [631, 140] on li "Ver todos" at bounding box center [627, 139] width 132 height 26
click at [206, 195] on div at bounding box center [426, 212] width 852 height 425
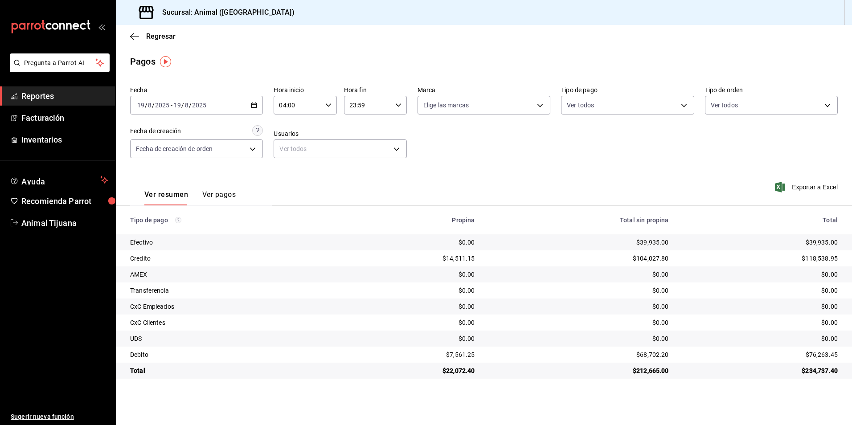
click at [223, 194] on button "Ver pagos" at bounding box center [218, 197] width 33 height 15
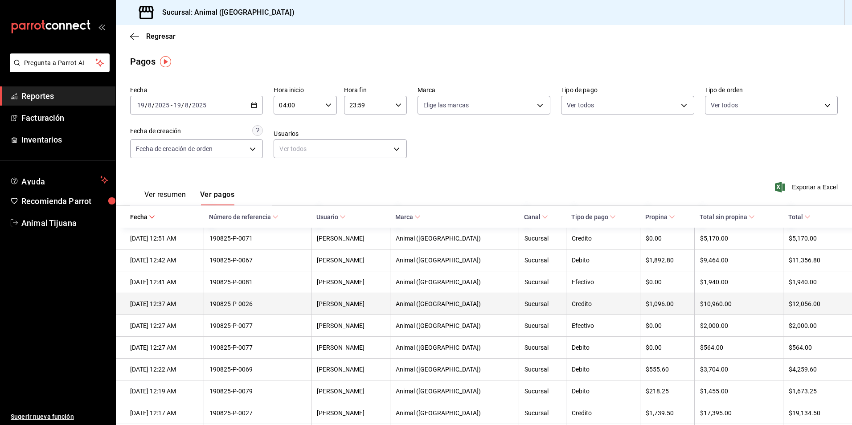
scroll to position [45, 0]
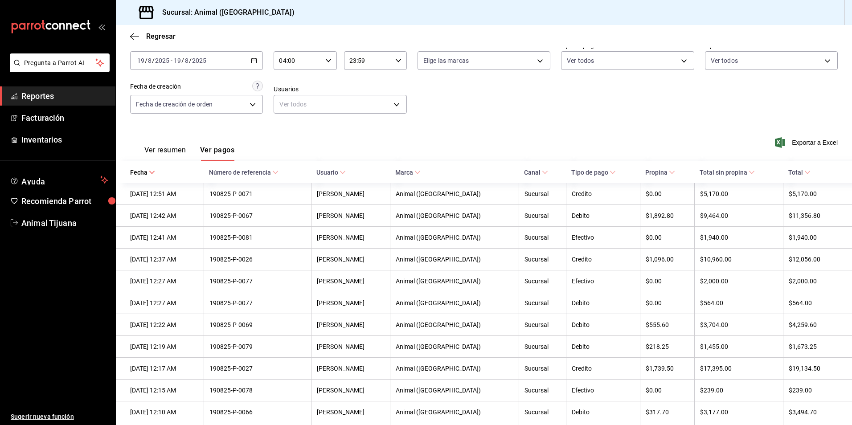
click at [597, 172] on span "Tipo de pago" at bounding box center [593, 172] width 45 height 7
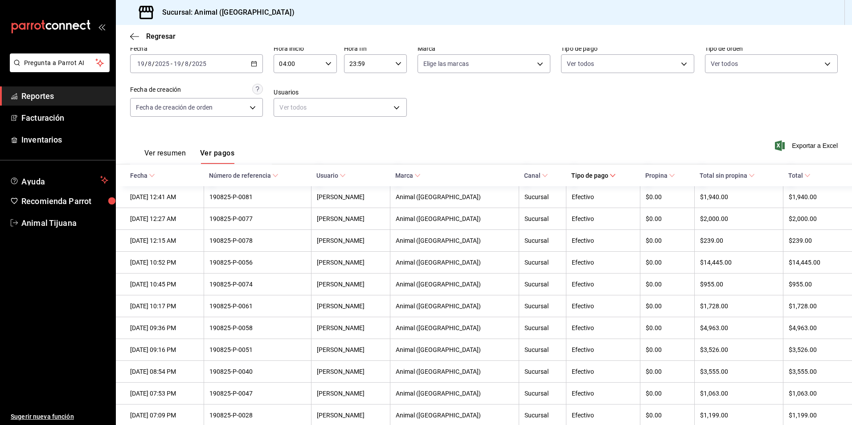
scroll to position [45, 0]
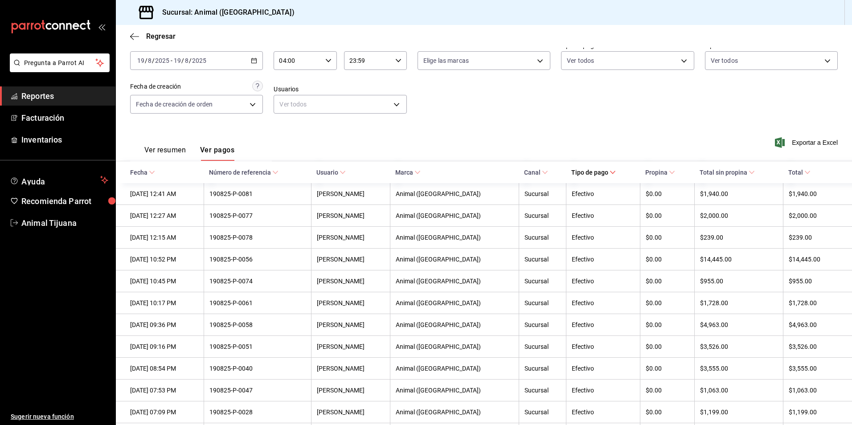
click at [600, 172] on span "Tipo de pago" at bounding box center [593, 172] width 45 height 7
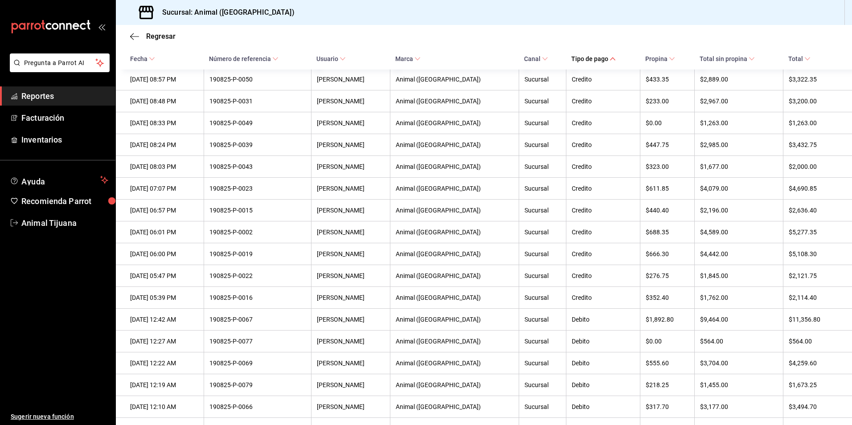
scroll to position [352, 0]
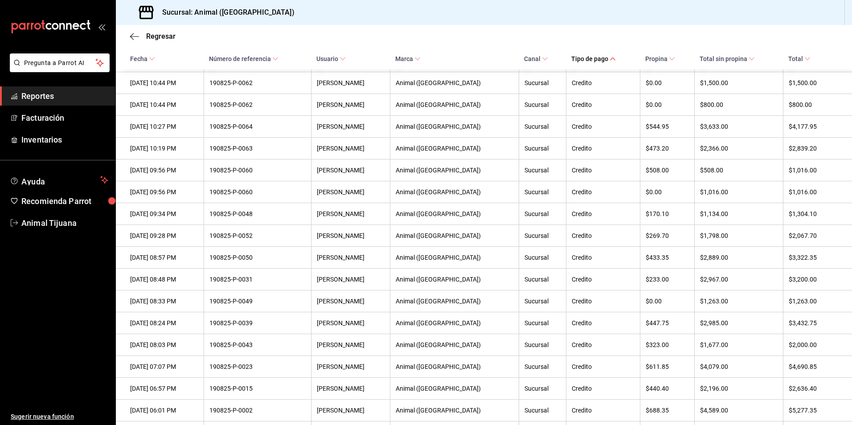
click at [804, 58] on icon at bounding box center [807, 59] width 6 height 6
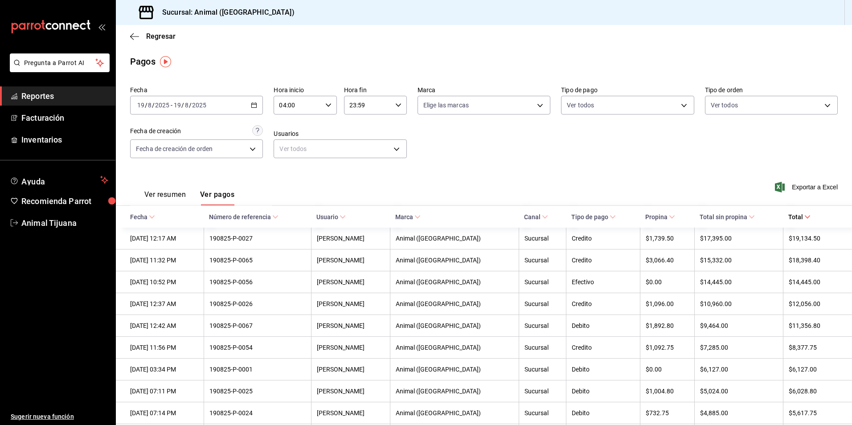
click at [793, 220] on span "Total" at bounding box center [799, 216] width 22 height 7
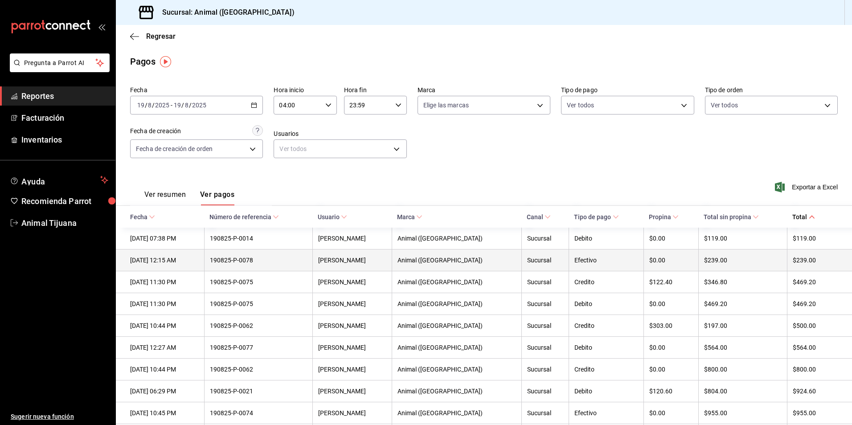
click at [307, 261] on div "190825-P-0078" at bounding box center [258, 260] width 97 height 7
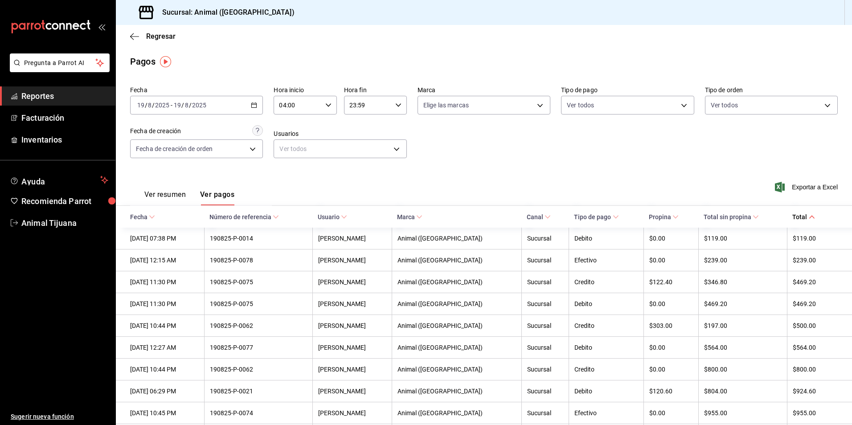
click at [279, 214] on span "Número de referencia" at bounding box center [243, 216] width 69 height 7
click at [278, 214] on span "Número de referencia" at bounding box center [243, 216] width 69 height 7
click at [478, 145] on div "Fecha [DATE] [DATE] - [DATE] [DATE] Hora inicio 04:00 Hora inicio Hora fin 23:5…" at bounding box center [483, 125] width 707 height 86
click at [157, 198] on button "Ver resumen" at bounding box center [164, 197] width 41 height 15
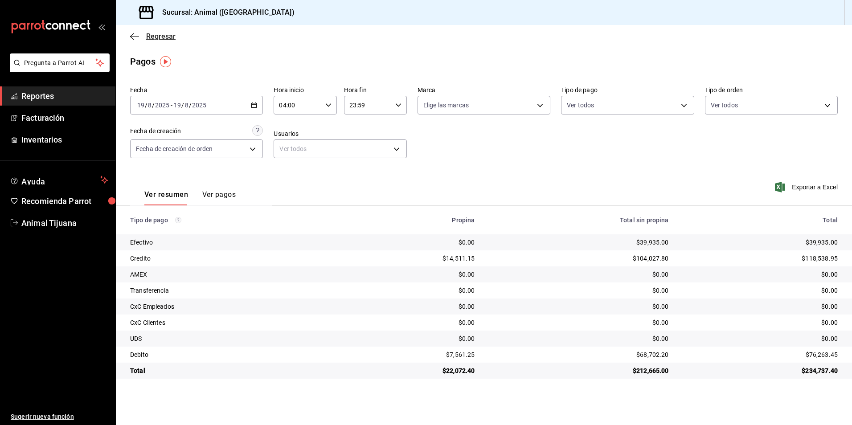
click at [170, 36] on span "Regresar" at bounding box center [160, 36] width 29 height 8
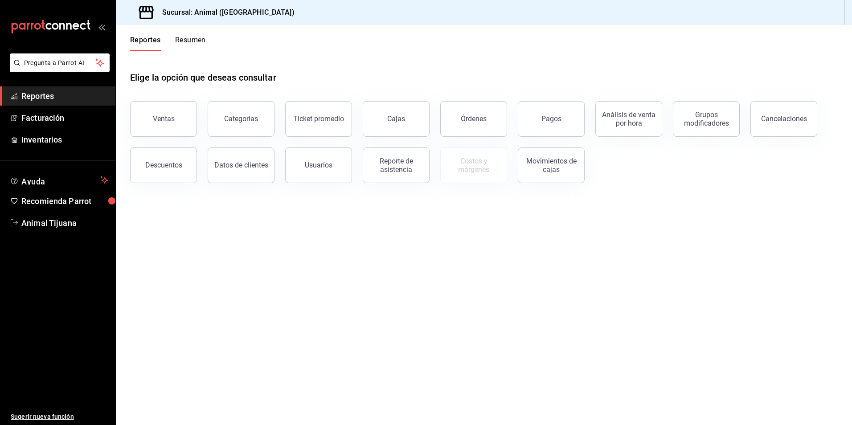
click at [180, 39] on button "Resumen" at bounding box center [190, 43] width 31 height 15
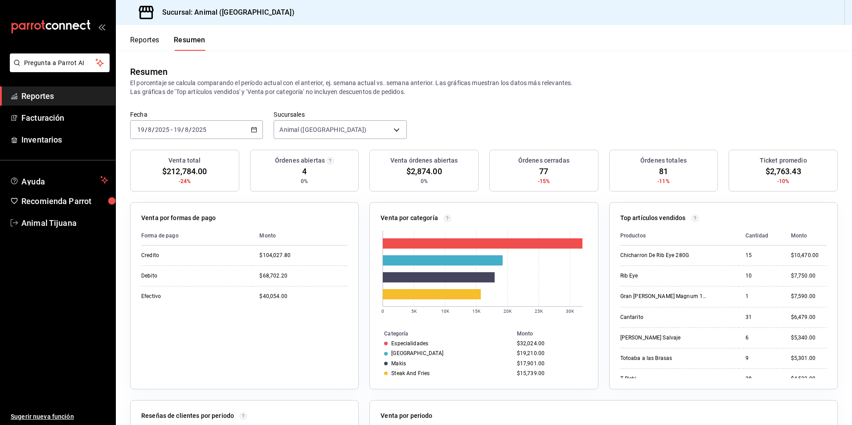
click at [154, 43] on button "Reportes" at bounding box center [144, 43] width 29 height 15
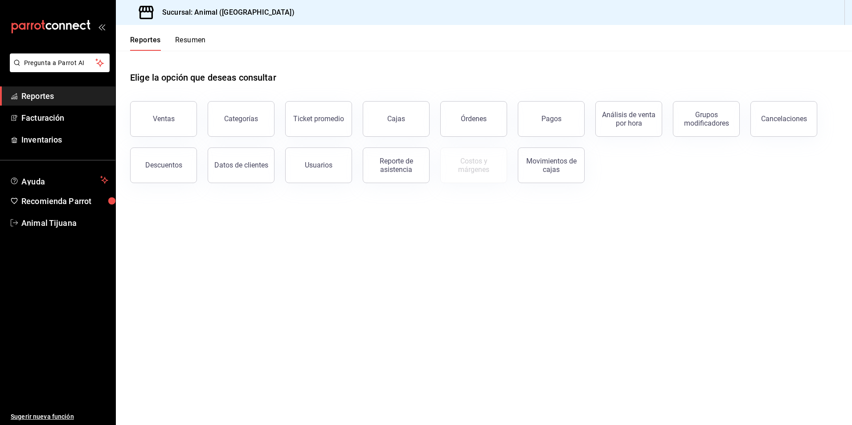
click at [469, 120] on div "Órdenes" at bounding box center [474, 118] width 26 height 8
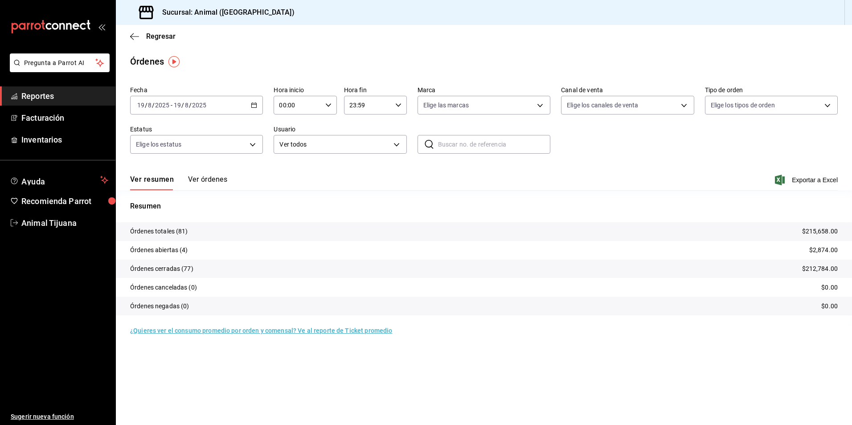
click at [253, 105] on \(Stroke\) "button" at bounding box center [254, 104] width 5 height 0
click at [146, 131] on span "Hoy" at bounding box center [172, 131] width 69 height 9
click at [327, 103] on icon "button" at bounding box center [328, 105] width 6 height 6
click at [293, 169] on span "04" at bounding box center [289, 168] width 17 height 7
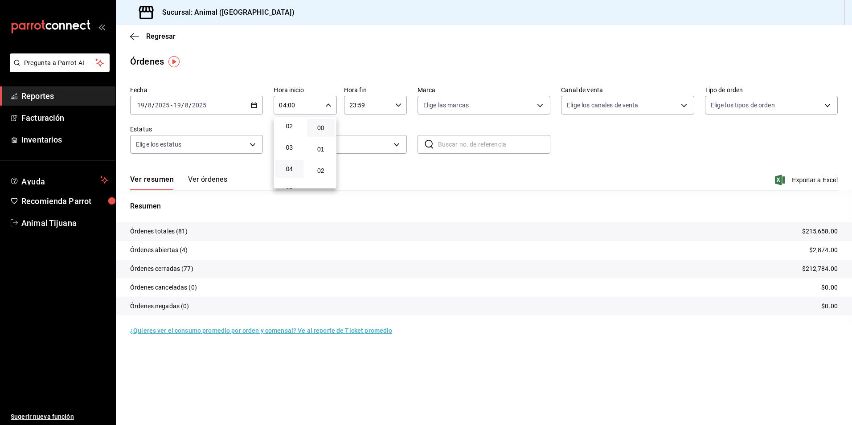
click at [201, 178] on div at bounding box center [426, 212] width 852 height 425
click at [184, 180] on div "Ver resumen Ver órdenes" at bounding box center [178, 182] width 97 height 15
click at [194, 178] on button "Ver órdenes" at bounding box center [207, 182] width 39 height 15
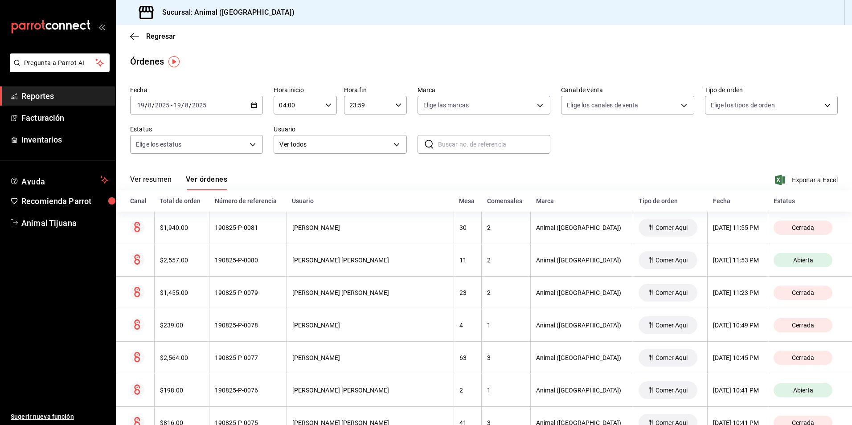
click at [253, 105] on \(Stroke\) "button" at bounding box center [254, 104] width 5 height 0
click at [174, 229] on span "Rango de fechas" at bounding box center [172, 232] width 69 height 9
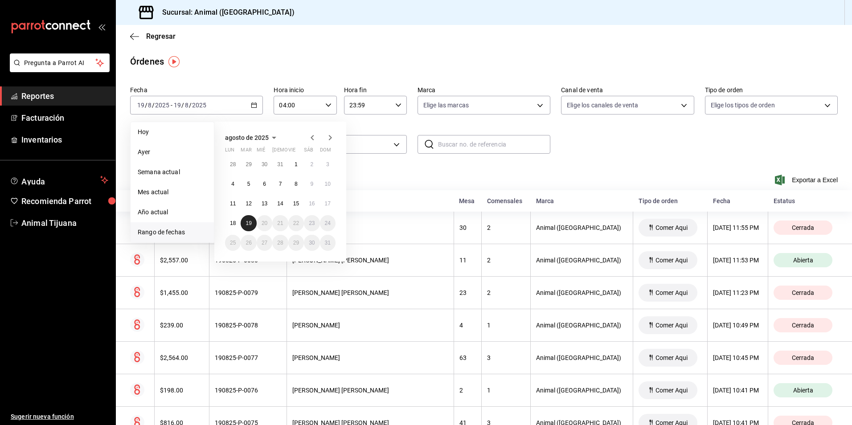
click at [251, 224] on abbr "19" at bounding box center [248, 223] width 6 height 6
click at [230, 221] on abbr "18" at bounding box center [233, 223] width 6 height 6
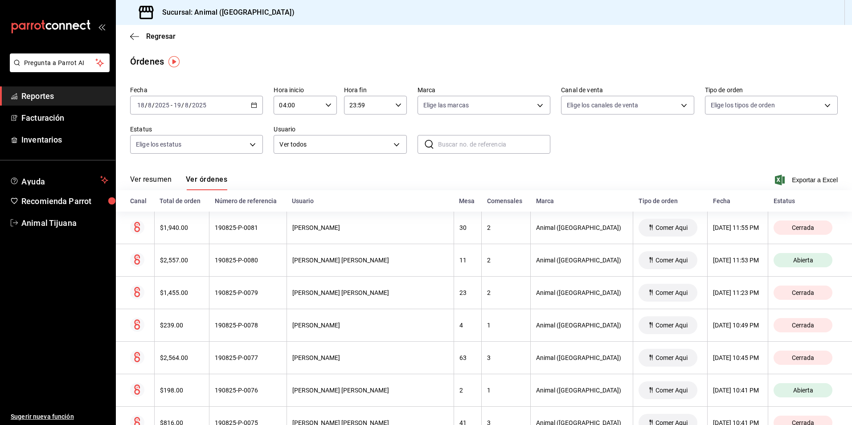
click at [330, 106] on div "04:00 Hora inicio" at bounding box center [305, 105] width 63 height 19
click at [260, 112] on div at bounding box center [426, 212] width 852 height 425
click at [251, 106] on icon "button" at bounding box center [254, 105] width 6 height 6
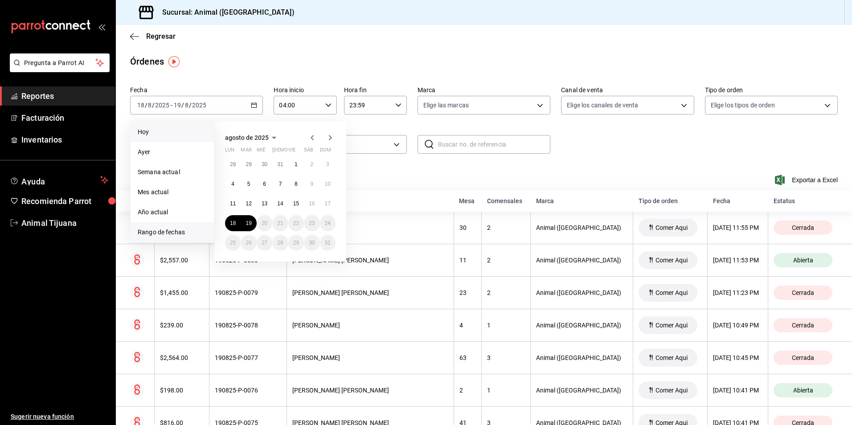
click at [160, 128] on span "Hoy" at bounding box center [172, 131] width 69 height 9
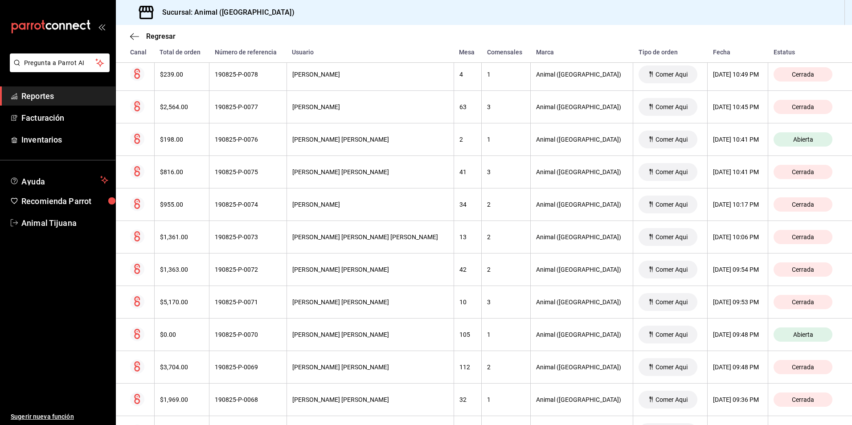
scroll to position [312, 0]
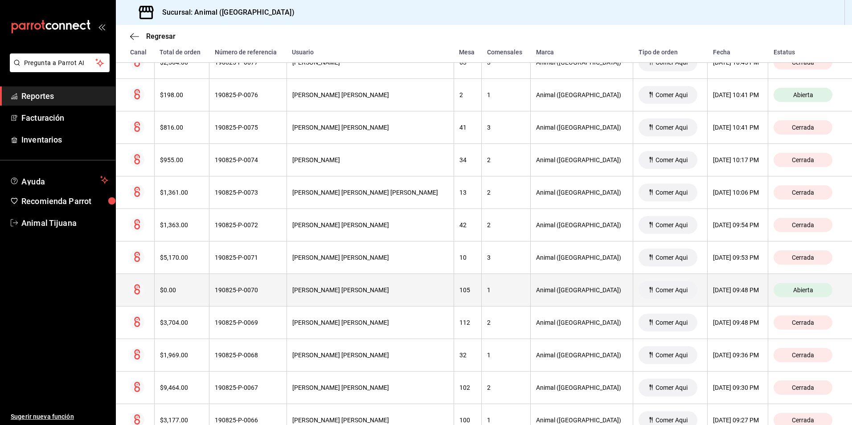
click at [371, 298] on th "[PERSON_NAME] [PERSON_NAME]" at bounding box center [369, 290] width 167 height 33
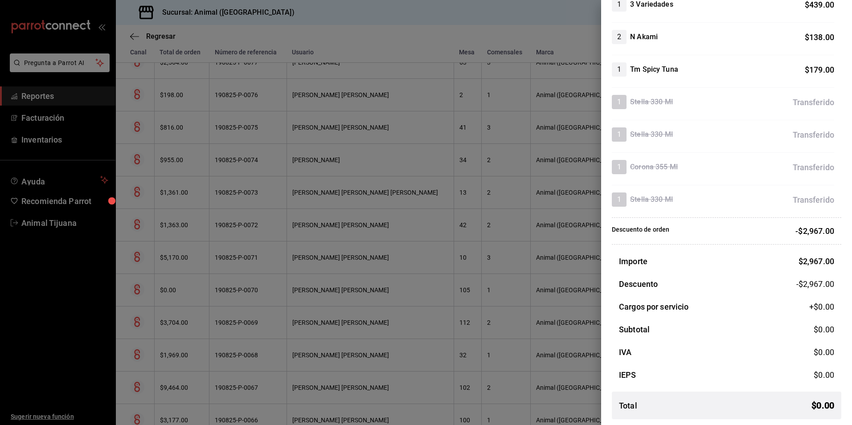
scroll to position [451, 0]
click at [449, 312] on div at bounding box center [426, 212] width 852 height 425
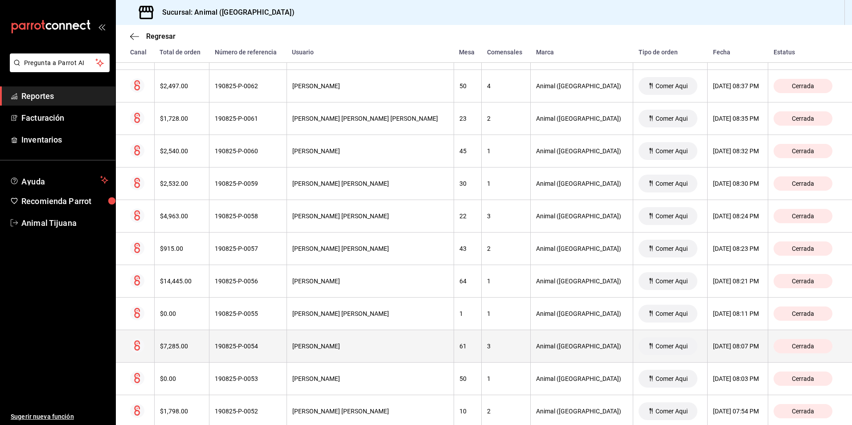
scroll to position [802, 0]
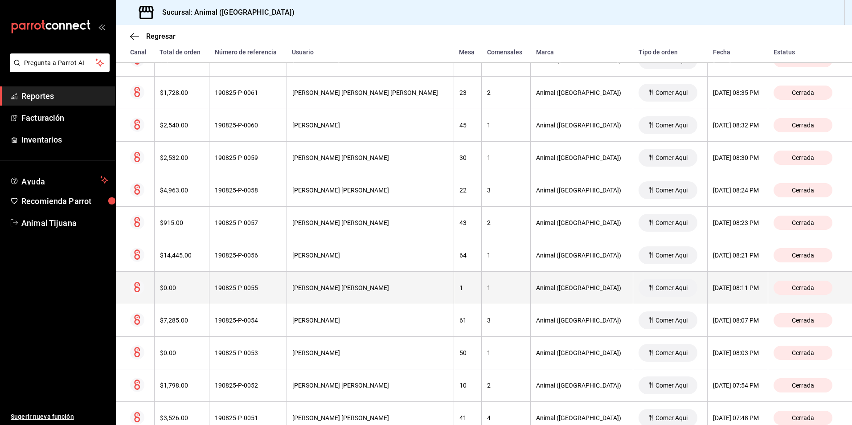
click at [226, 294] on th "190825-P-0055" at bounding box center [248, 288] width 78 height 33
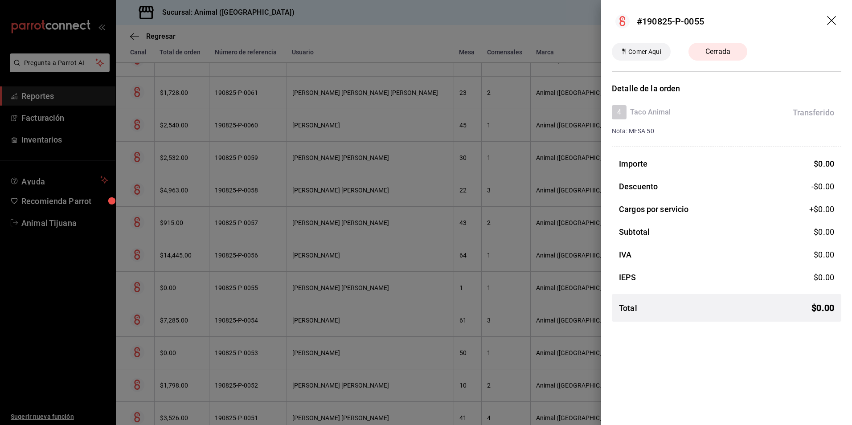
click at [400, 312] on div at bounding box center [426, 212] width 852 height 425
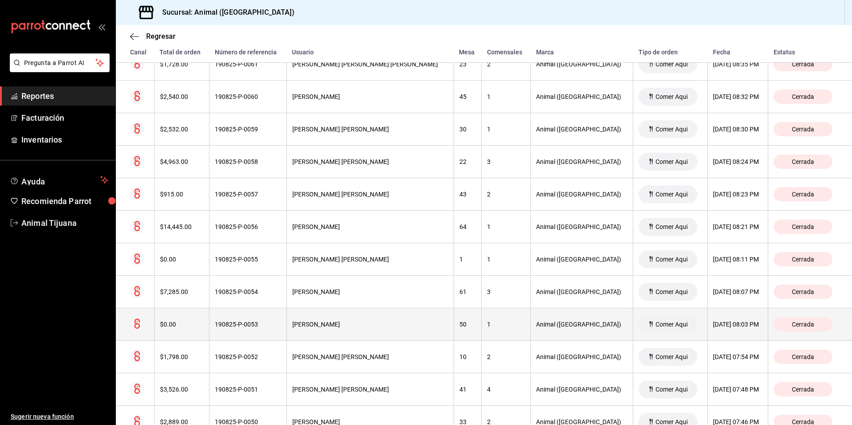
scroll to position [846, 0]
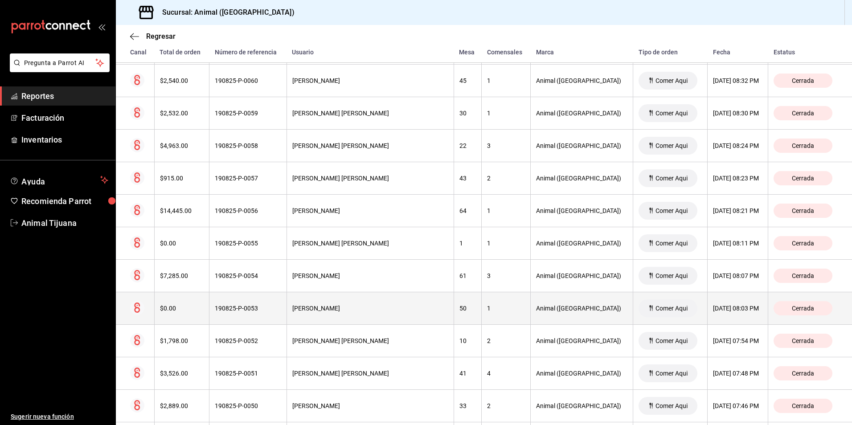
click at [197, 315] on th "$0.00" at bounding box center [181, 308] width 55 height 33
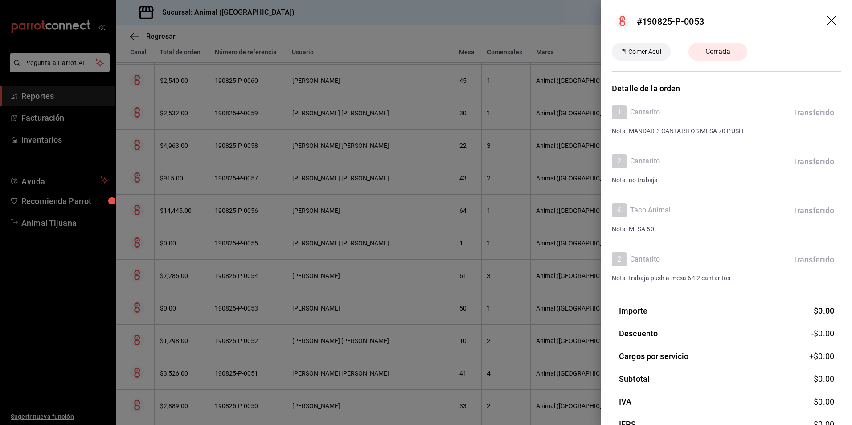
click at [512, 321] on div at bounding box center [426, 212] width 852 height 425
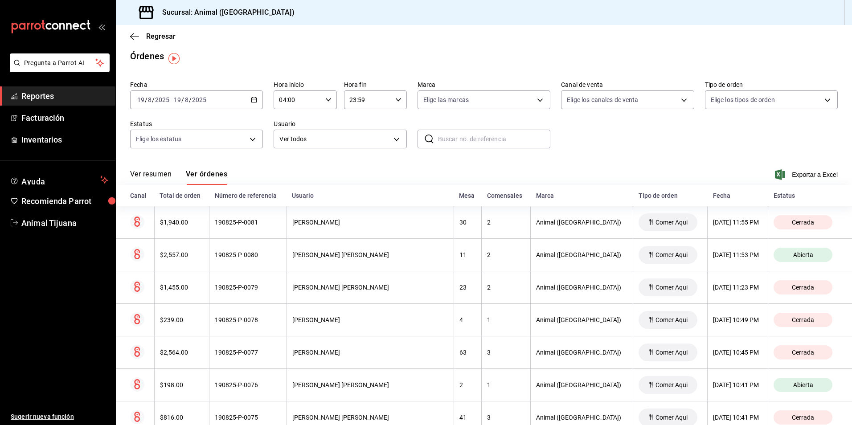
scroll to position [0, 0]
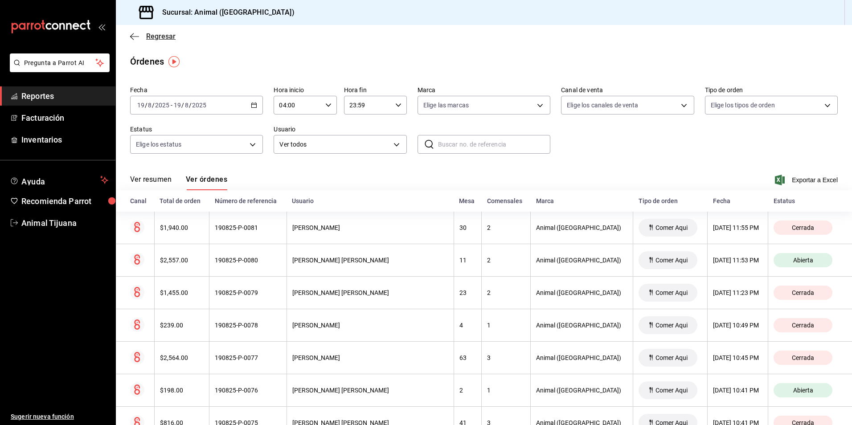
click at [159, 38] on span "Regresar" at bounding box center [160, 36] width 29 height 8
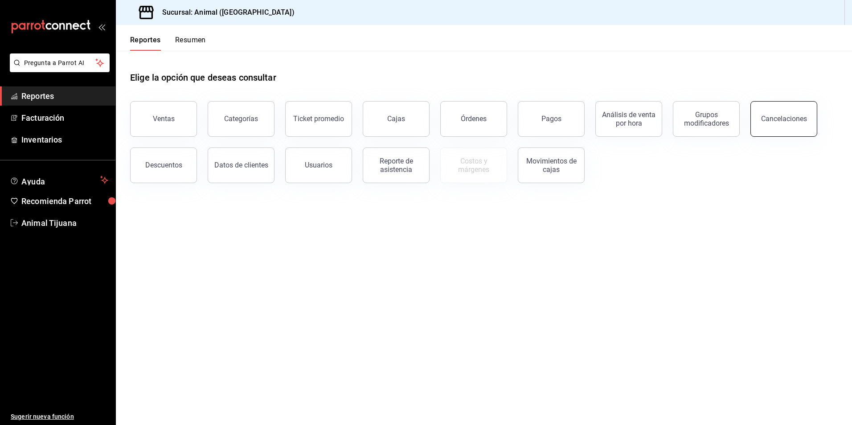
click at [805, 118] on button "Cancelaciones" at bounding box center [783, 119] width 67 height 36
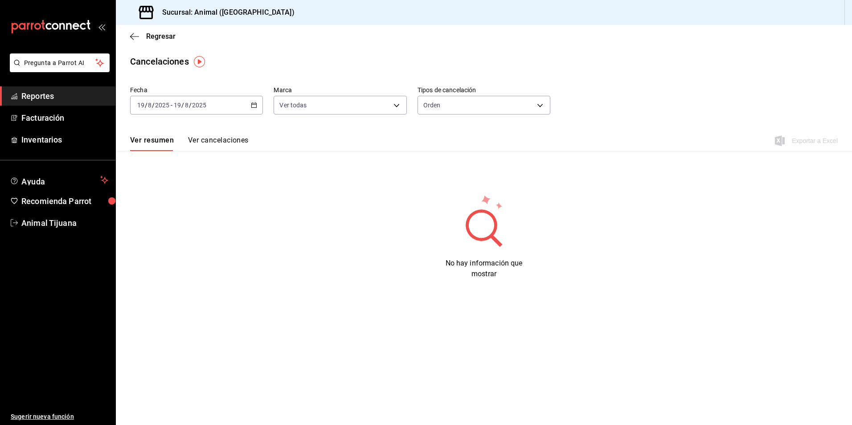
click at [258, 102] on div "[DATE] [DATE] - [DATE] [DATE]" at bounding box center [196, 105] width 133 height 19
click at [159, 34] on span "Regresar" at bounding box center [160, 36] width 29 height 8
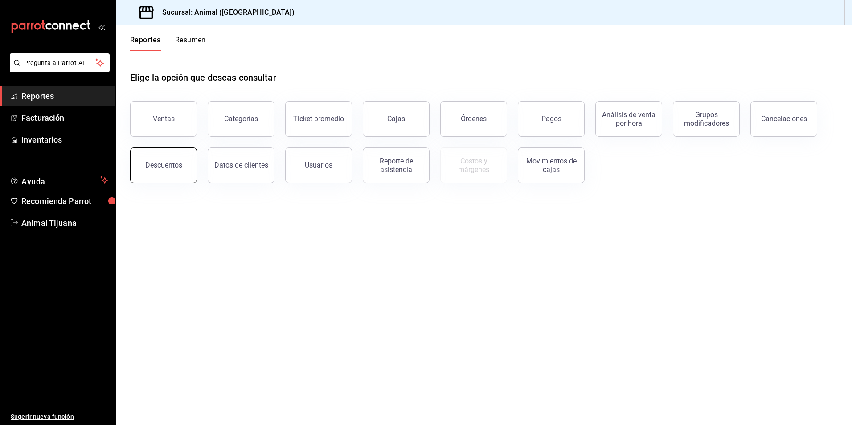
click at [156, 165] on div "Descuentos" at bounding box center [163, 165] width 37 height 8
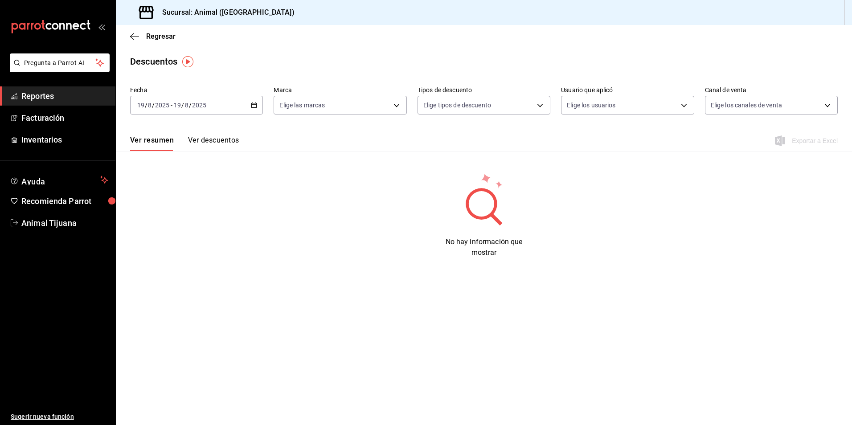
click at [258, 98] on div "[DATE] [DATE] - [DATE] [DATE]" at bounding box center [196, 105] width 133 height 19
click at [172, 131] on span "Hoy" at bounding box center [172, 131] width 69 height 9
click at [392, 105] on body "Pregunta a Parrot AI Reportes Facturación Inventarios Ayuda Recomienda Parrot A…" at bounding box center [426, 212] width 852 height 425
click at [363, 149] on li "Ver todas" at bounding box center [340, 139] width 132 height 26
click at [671, 105] on div at bounding box center [426, 212] width 852 height 425
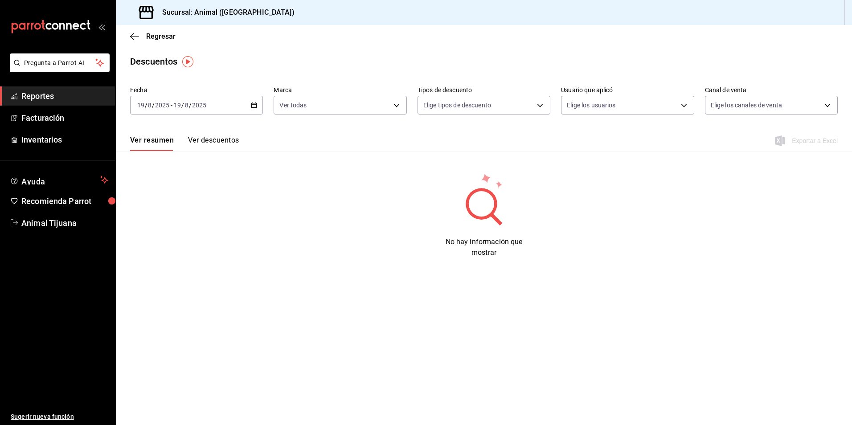
click at [671, 105] on body "Pregunta a Parrot AI Reportes Facturación Inventarios Ayuda Recomienda Parrot A…" at bounding box center [426, 212] width 852 height 425
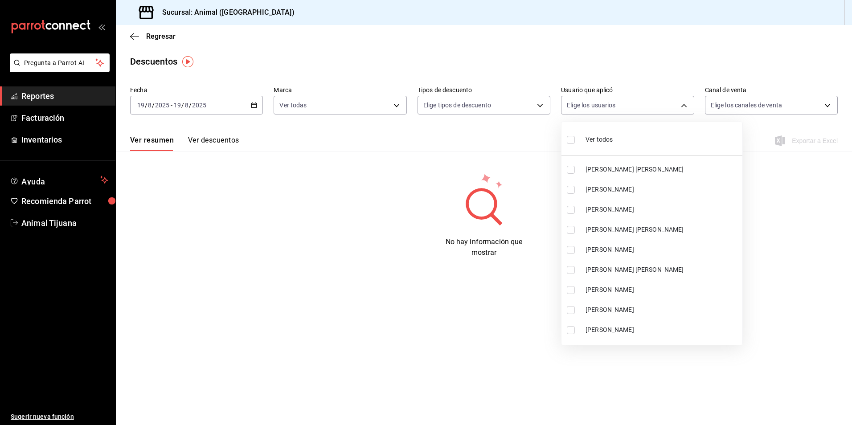
click at [667, 139] on li "Ver todos" at bounding box center [651, 139] width 181 height 26
click at [436, 260] on div at bounding box center [426, 212] width 852 height 425
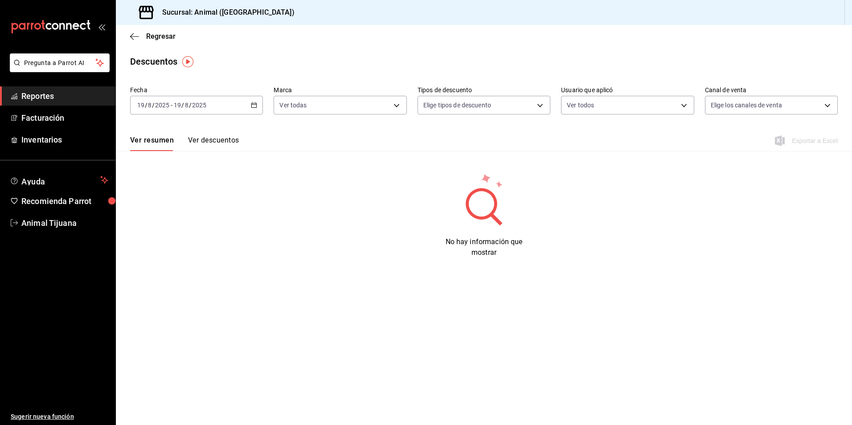
click at [134, 31] on div "Regresar" at bounding box center [484, 36] width 736 height 23
click at [145, 37] on span "Regresar" at bounding box center [152, 36] width 45 height 8
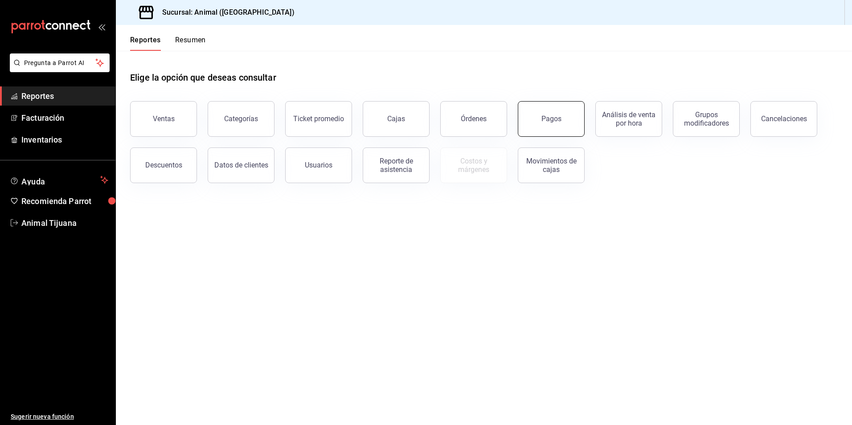
click at [553, 118] on div "Pagos" at bounding box center [551, 118] width 20 height 8
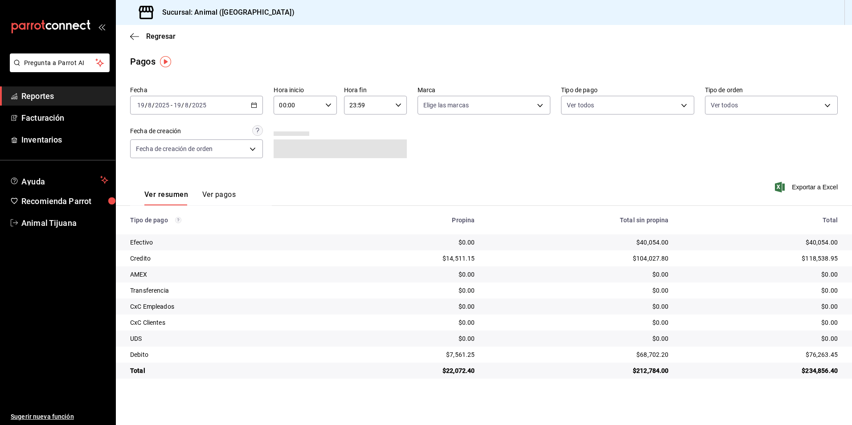
click at [258, 101] on div "[DATE] [DATE] - [DATE] [DATE]" at bounding box center [196, 105] width 133 height 19
click at [183, 228] on span "Rango de fechas" at bounding box center [172, 232] width 69 height 9
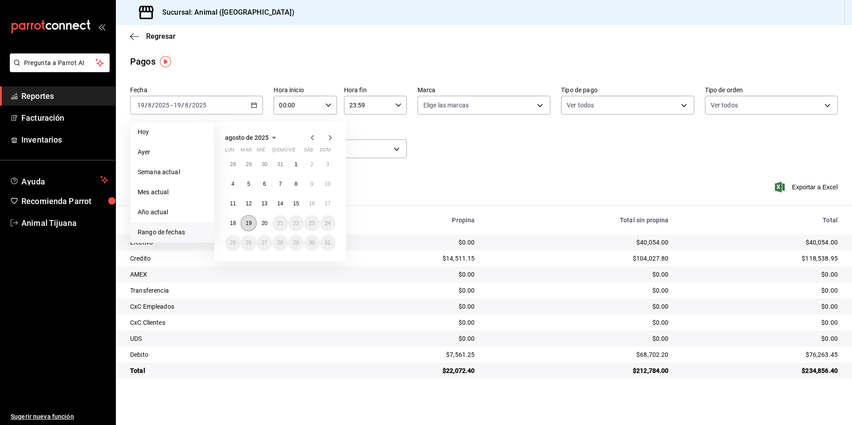
click at [246, 220] on abbr "19" at bounding box center [248, 223] width 6 height 6
click at [265, 224] on abbr "20" at bounding box center [264, 223] width 6 height 6
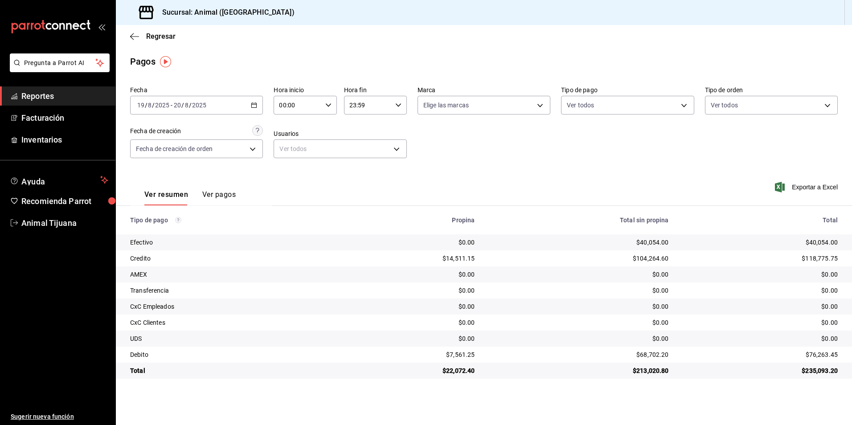
click at [328, 102] on div "00:00 Hora inicio" at bounding box center [305, 105] width 63 height 19
click at [288, 169] on span "04" at bounding box center [289, 168] width 17 height 7
click at [400, 100] on div at bounding box center [426, 212] width 852 height 425
click at [399, 106] on \(Stroke\) "button" at bounding box center [398, 104] width 5 height 3
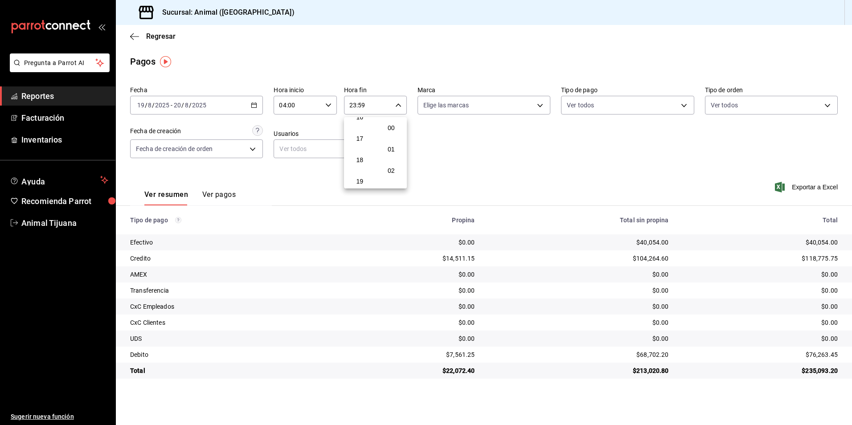
click at [405, 125] on div "00" at bounding box center [392, 127] width 32 height 21
click at [398, 124] on span "00" at bounding box center [391, 127] width 17 height 7
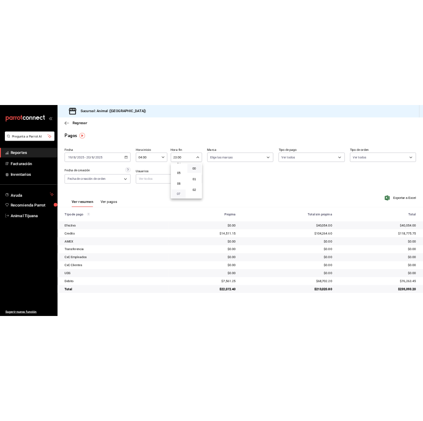
scroll to position [86, 0]
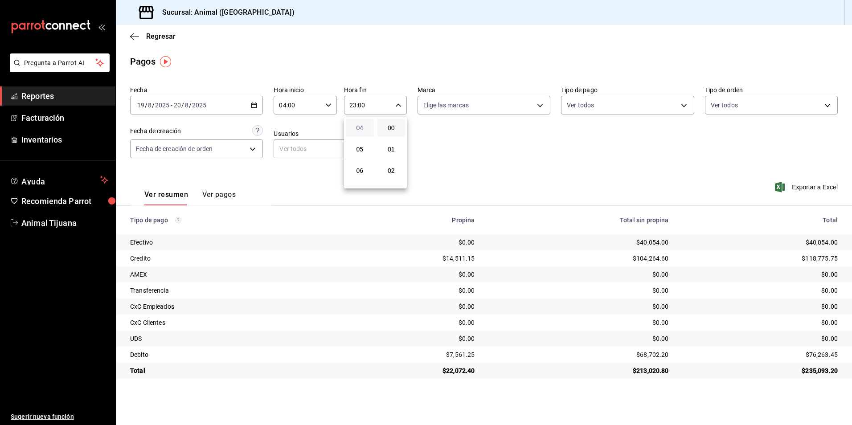
click at [363, 129] on span "04" at bounding box center [359, 127] width 17 height 7
click at [562, 161] on div at bounding box center [426, 212] width 852 height 425
click at [589, 104] on body "Pregunta a Parrot AI Reportes Facturación Inventarios Ayuda Recomienda Parrot A…" at bounding box center [426, 212] width 852 height 425
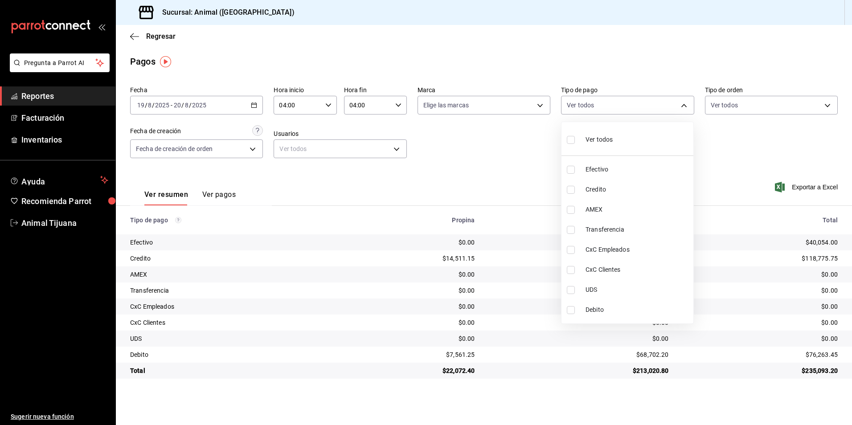
click at [600, 186] on span "Credito" at bounding box center [637, 189] width 104 height 9
click at [595, 312] on span "Debito" at bounding box center [637, 309] width 104 height 9
click at [601, 137] on span "Ver todos" at bounding box center [598, 139] width 27 height 9
click at [611, 190] on span "Credito" at bounding box center [637, 189] width 104 height 9
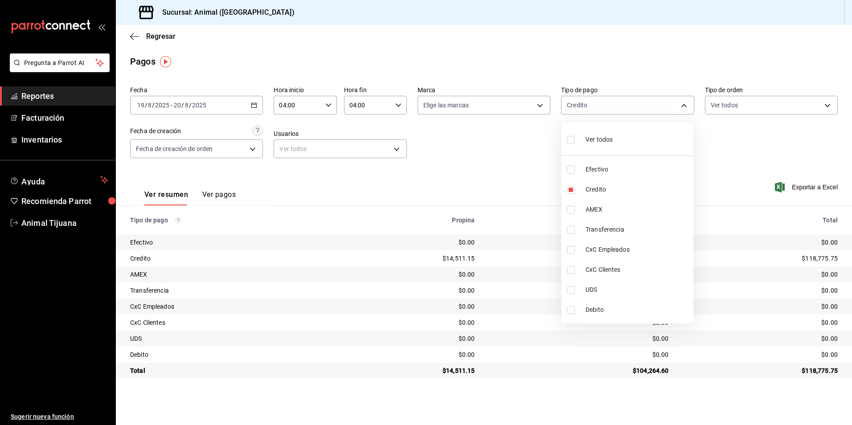
click at [616, 302] on li "Debito" at bounding box center [627, 310] width 132 height 20
click at [626, 143] on li "Ver todos" at bounding box center [627, 139] width 132 height 26
click at [626, 142] on li "Ver todos" at bounding box center [627, 139] width 132 height 26
click at [614, 187] on span "Credito" at bounding box center [637, 189] width 104 height 9
click at [629, 306] on span "Debito" at bounding box center [637, 309] width 104 height 9
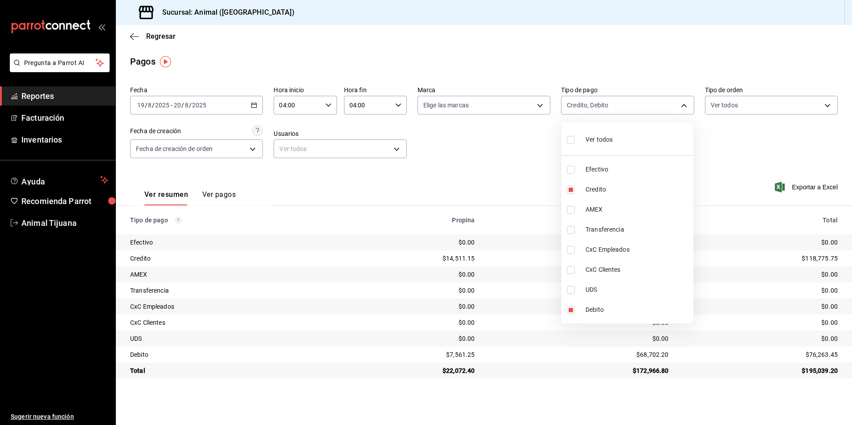
click at [625, 147] on li "Ver todos" at bounding box center [627, 139] width 132 height 26
click at [604, 193] on span "Credito" at bounding box center [637, 189] width 104 height 9
click at [607, 307] on span "Debito" at bounding box center [637, 309] width 104 height 9
click at [608, 127] on li "Ver todos" at bounding box center [627, 139] width 132 height 26
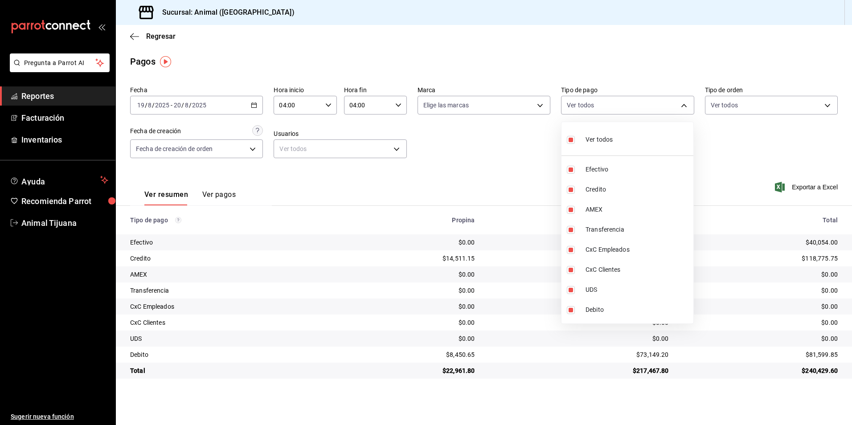
click at [604, 144] on span "Ver todos" at bounding box center [598, 139] width 27 height 9
click at [599, 184] on li "Credito" at bounding box center [627, 190] width 132 height 20
click at [577, 313] on label at bounding box center [573, 310] width 12 height 8
click at [575, 313] on input "checkbox" at bounding box center [571, 310] width 8 height 8
click at [577, 313] on label at bounding box center [573, 310] width 12 height 8
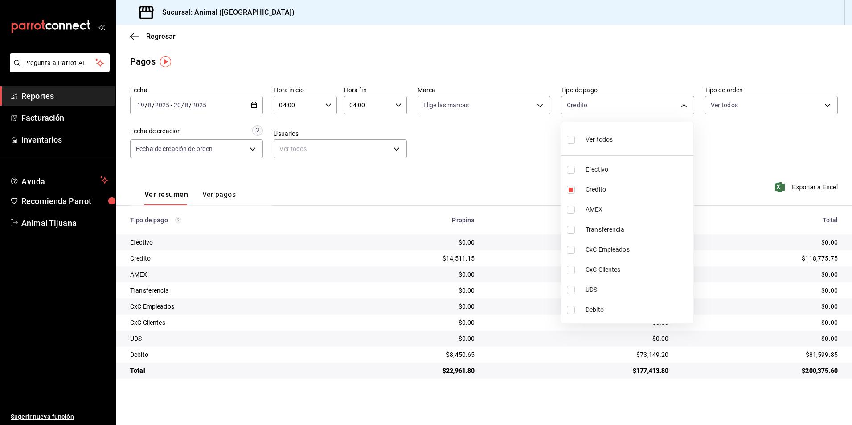
click at [575, 313] on input "checkbox" at bounding box center [571, 310] width 8 height 8
click at [604, 140] on span "Ver todos" at bounding box center [598, 139] width 27 height 9
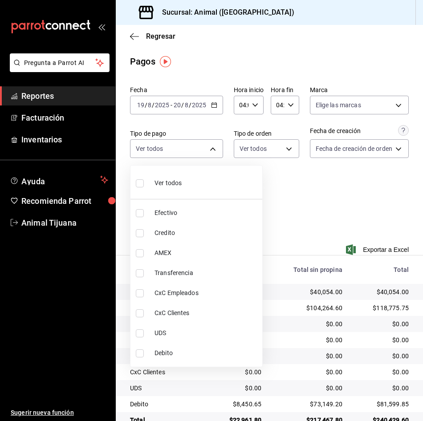
click at [282, 203] on div at bounding box center [211, 210] width 423 height 421
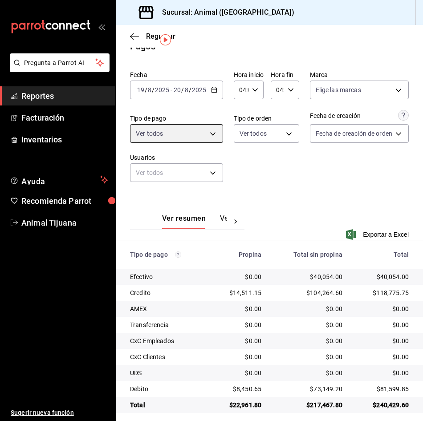
scroll to position [22, 0]
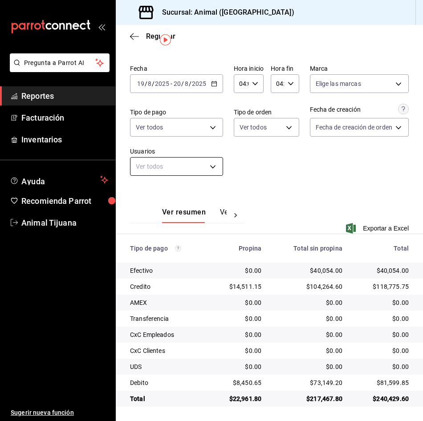
click at [196, 170] on body "Pregunta a Parrot AI Reportes Facturación Inventarios Ayuda Recomienda Parrot A…" at bounding box center [211, 210] width 423 height 421
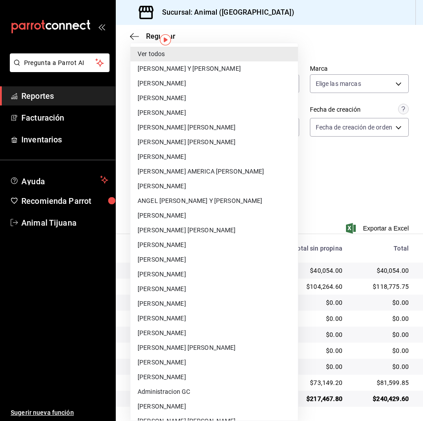
click at [346, 215] on div at bounding box center [211, 210] width 423 height 421
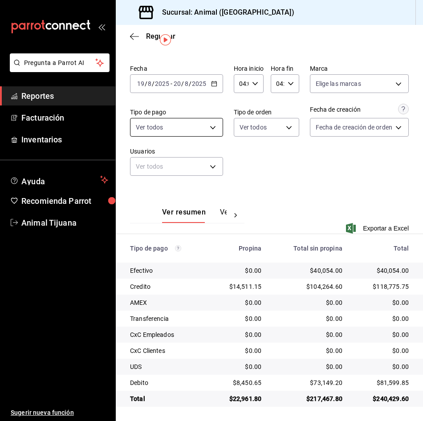
click at [182, 126] on body "Pregunta a Parrot AI Reportes Facturación Inventarios Ayuda Recomienda Parrot A…" at bounding box center [211, 210] width 423 height 421
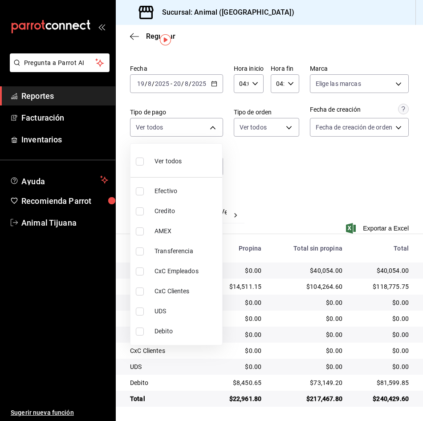
click at [164, 210] on span "Credito" at bounding box center [187, 211] width 64 height 9
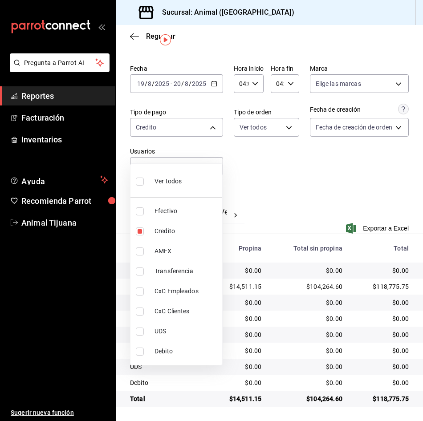
click at [155, 355] on span "Debito" at bounding box center [187, 351] width 64 height 9
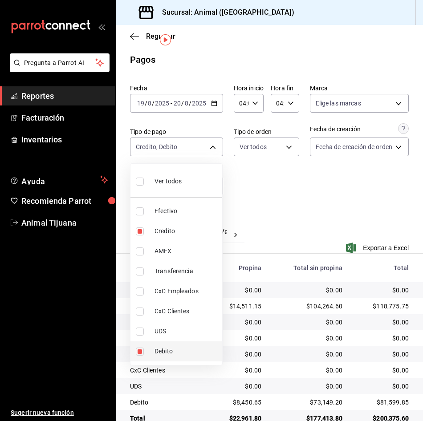
scroll to position [22, 0]
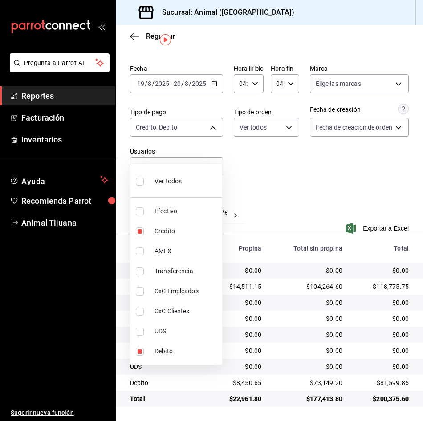
click at [177, 188] on div "Ver todos" at bounding box center [159, 180] width 46 height 19
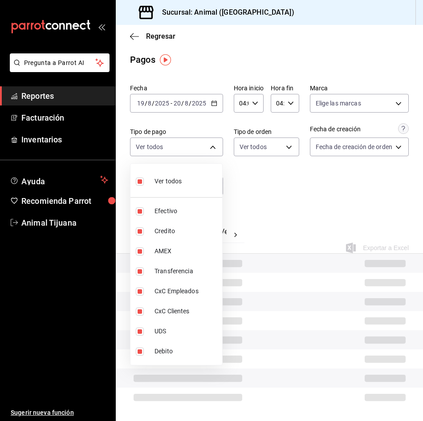
click at [177, 188] on div "Ver todos" at bounding box center [159, 180] width 46 height 19
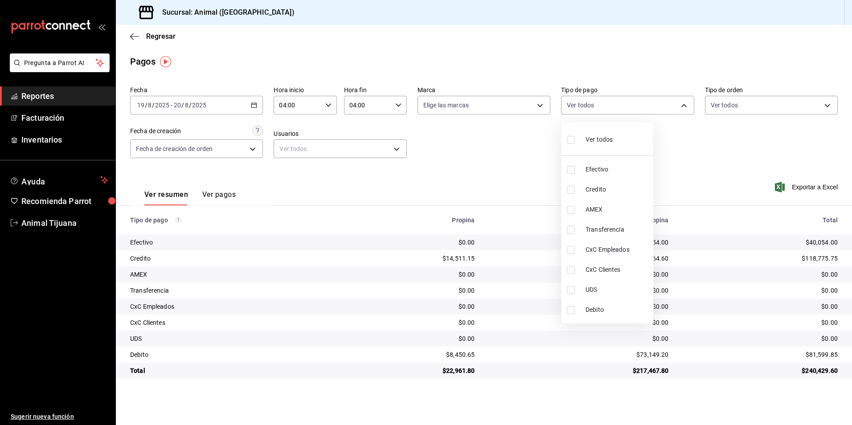
click at [137, 35] on div at bounding box center [426, 212] width 852 height 425
click at [131, 35] on icon "button" at bounding box center [132, 36] width 4 height 7
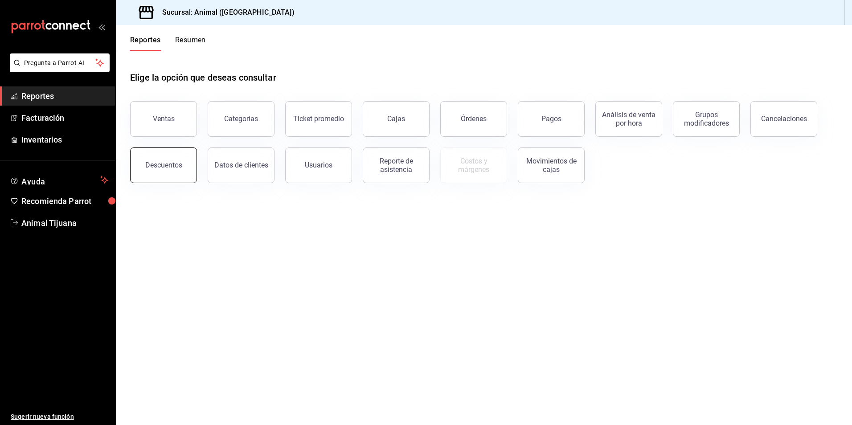
click at [169, 169] on div "Descuentos" at bounding box center [163, 165] width 37 height 8
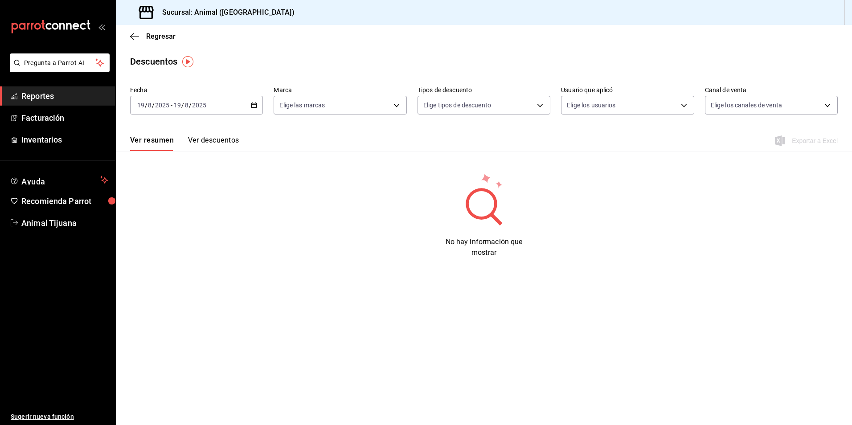
click at [253, 105] on \(Stroke\) "button" at bounding box center [254, 104] width 5 height 0
click at [173, 229] on span "Rango de fechas" at bounding box center [172, 232] width 69 height 9
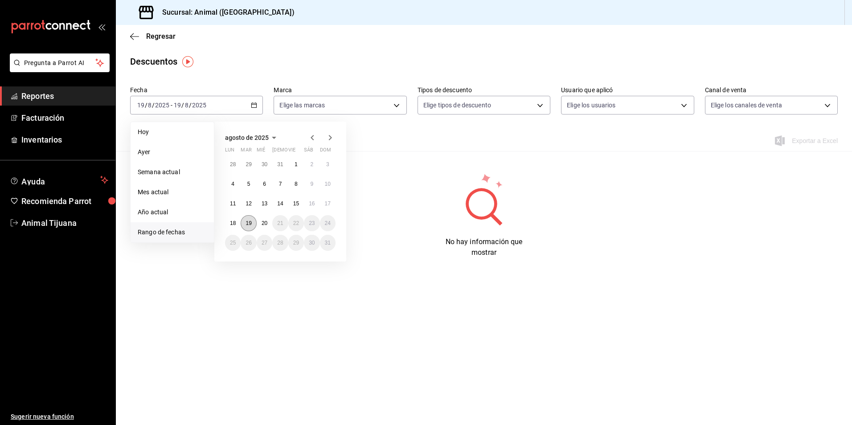
click at [253, 223] on button "19" at bounding box center [249, 223] width 16 height 16
click at [264, 225] on abbr "20" at bounding box center [264, 223] width 6 height 6
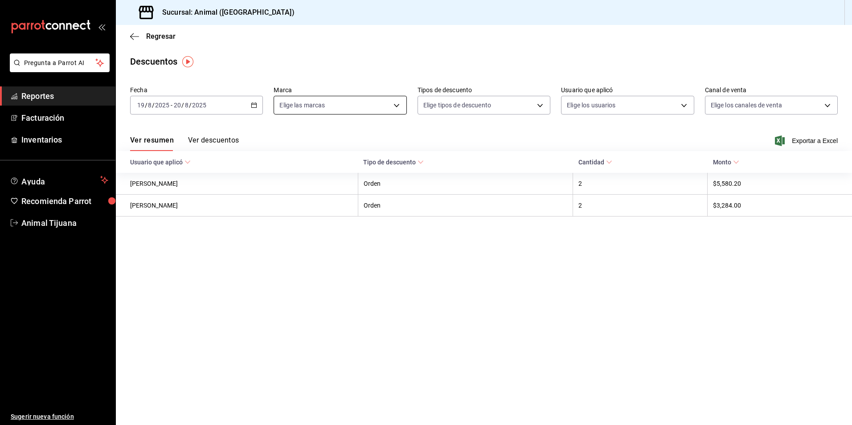
click at [329, 105] on body "Pregunta a Parrot AI Reportes Facturación Inventarios Ayuda Recomienda Parrot A…" at bounding box center [426, 212] width 852 height 425
click at [312, 138] on span "Ver todas" at bounding box center [311, 139] width 27 height 9
click at [659, 108] on div at bounding box center [426, 212] width 852 height 425
click at [653, 109] on body "Pregunta a Parrot AI Reportes Facturación Inventarios Ayuda Recomienda Parrot A…" at bounding box center [426, 212] width 852 height 425
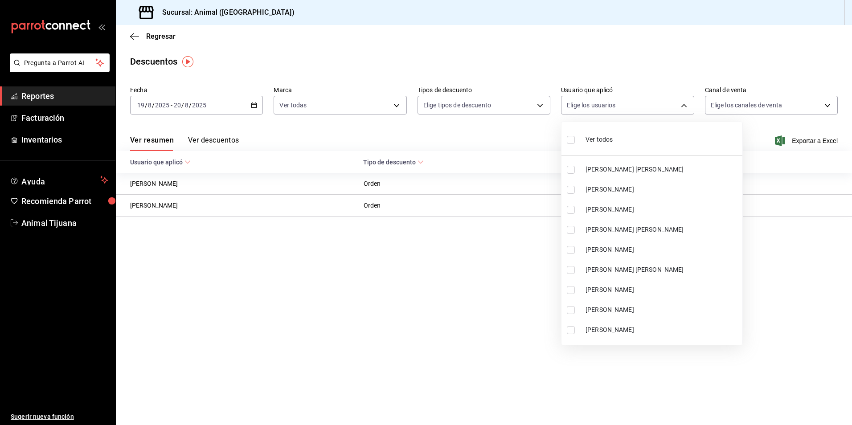
click at [620, 140] on li "Ver todos" at bounding box center [651, 139] width 181 height 26
click at [460, 323] on div at bounding box center [426, 212] width 852 height 425
